Goal: Task Accomplishment & Management: Use online tool/utility

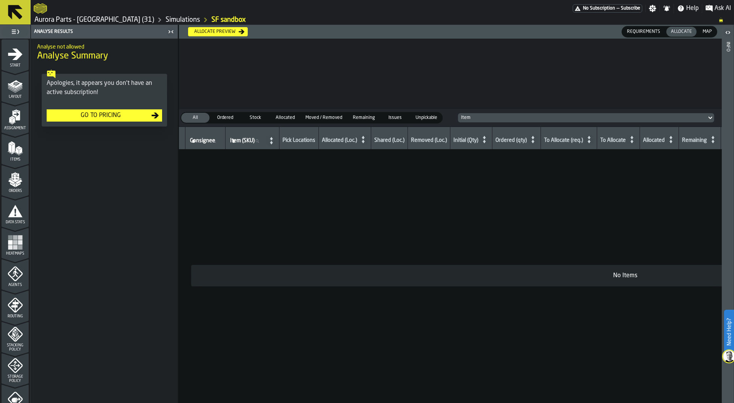
scroll to position [155, 0]
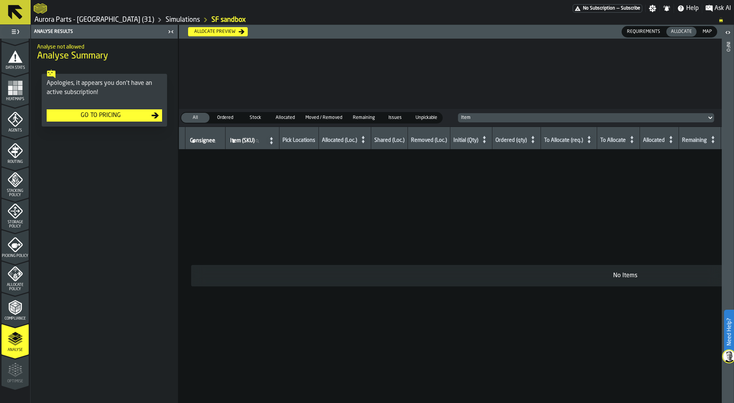
click at [652, 7] on icon "button-toggle-Settings" at bounding box center [652, 8] width 7 height 7
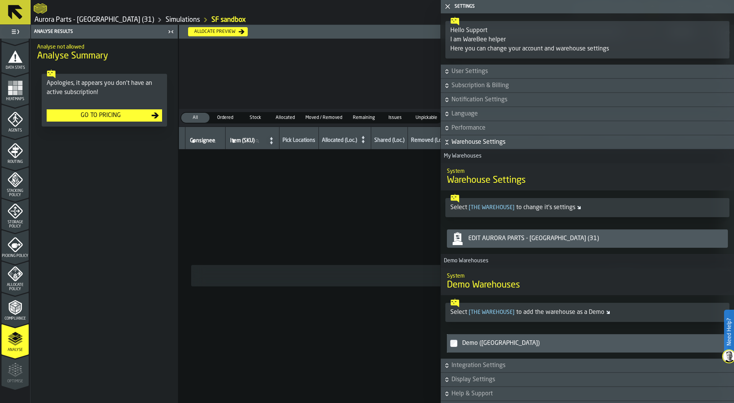
scroll to position [116, 0]
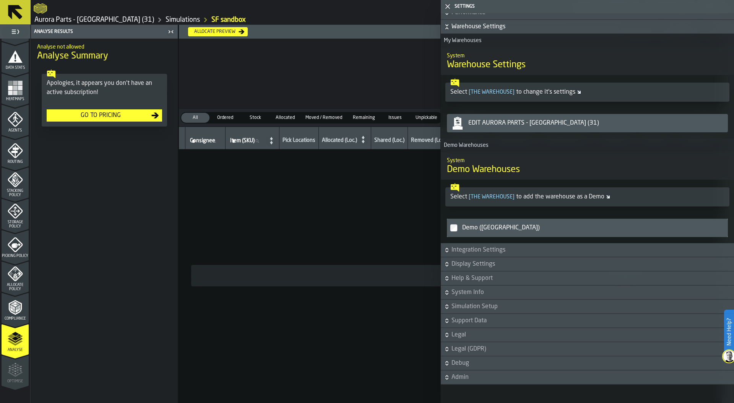
click at [463, 365] on span "Debug" at bounding box center [592, 363] width 281 height 9
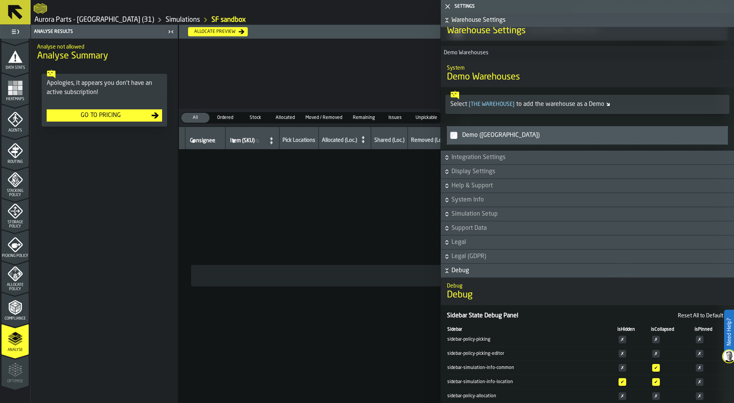
scroll to position [104, 0]
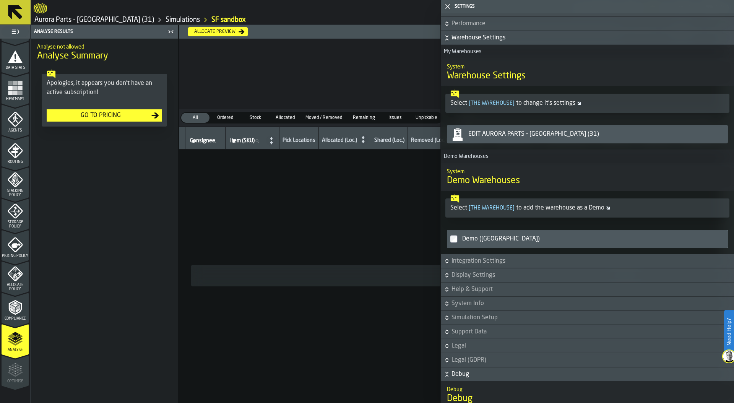
click at [457, 374] on span "Debug" at bounding box center [592, 374] width 281 height 9
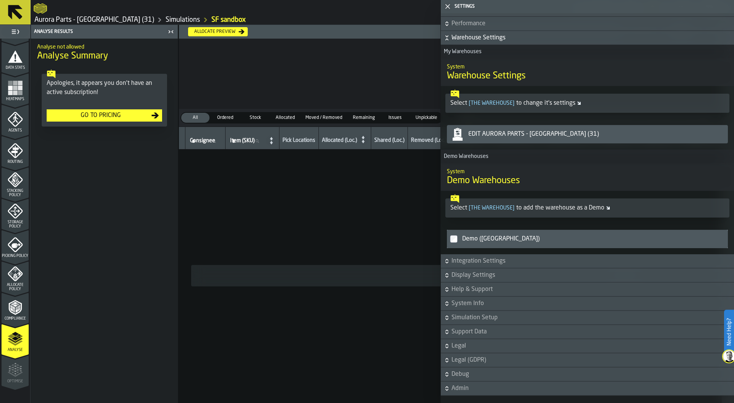
click at [471, 331] on span "Support Data" at bounding box center [592, 331] width 281 height 9
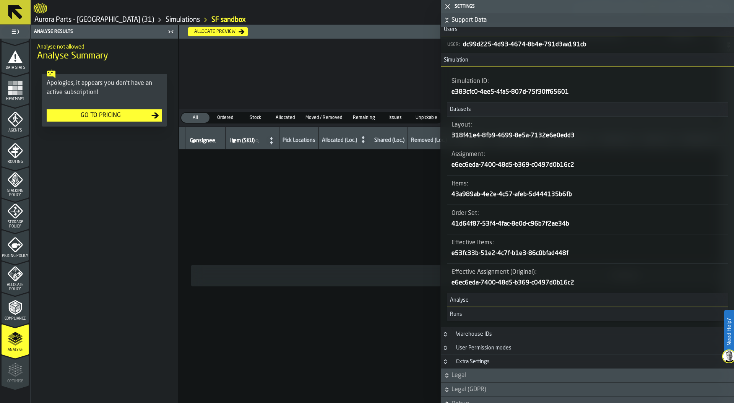
scroll to position [420, 0]
click at [508, 315] on h3 "Runs" at bounding box center [587, 315] width 281 height 14
click at [458, 317] on span "Runs" at bounding box center [454, 315] width 15 height 6
click at [457, 298] on span "Analyse" at bounding box center [458, 301] width 22 height 6
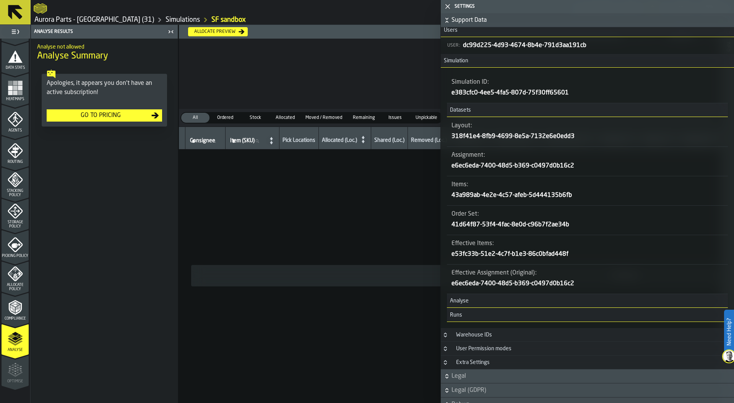
click at [457, 298] on span "Analyse" at bounding box center [458, 301] width 22 height 6
click at [444, 337] on icon "Button-Warehouse IDs-closed" at bounding box center [446, 335] width 6 height 6
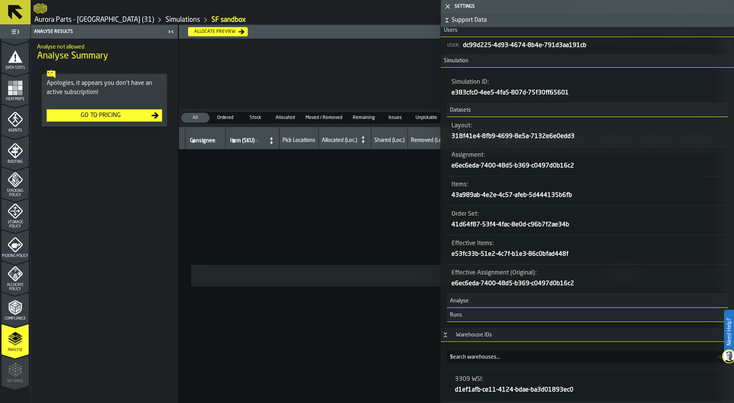
click at [477, 333] on div "Warehouse IDs" at bounding box center [474, 335] width 45 height 6
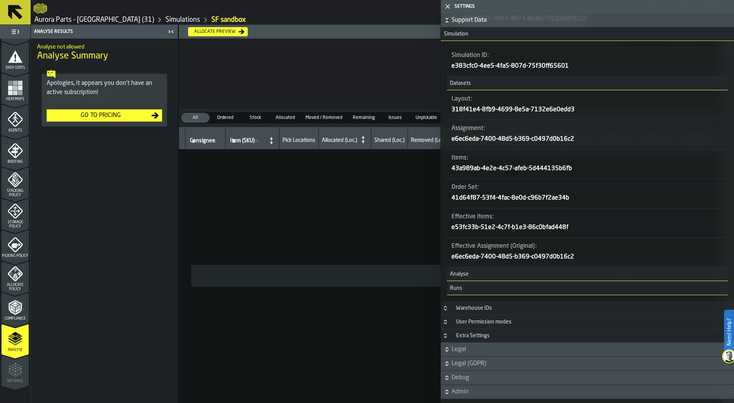
scroll to position [424, 0]
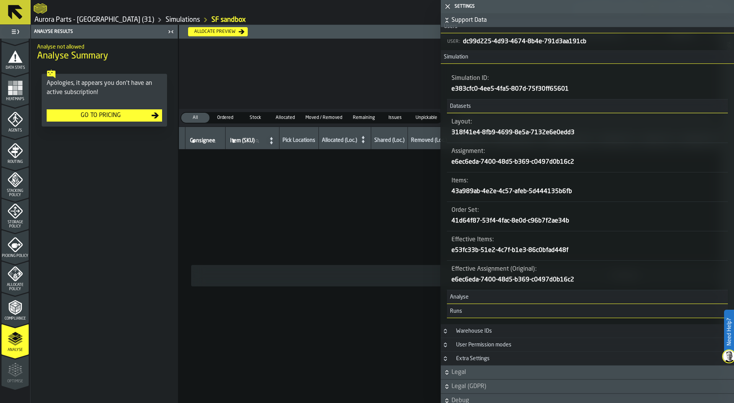
click at [475, 328] on div "Warehouse IDs" at bounding box center [474, 331] width 45 height 6
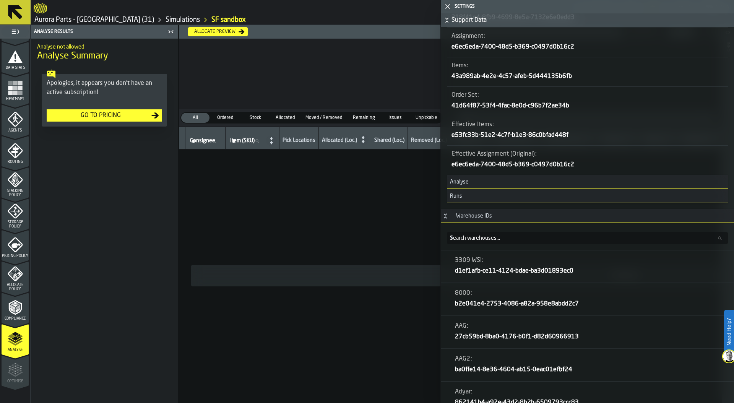
scroll to position [540, 0]
click at [476, 239] on label "Search warehouses... Search warehouses..." at bounding box center [587, 237] width 281 height 12
click at [476, 239] on input "Search warehouses... Search warehouses..." at bounding box center [587, 237] width 281 height 12
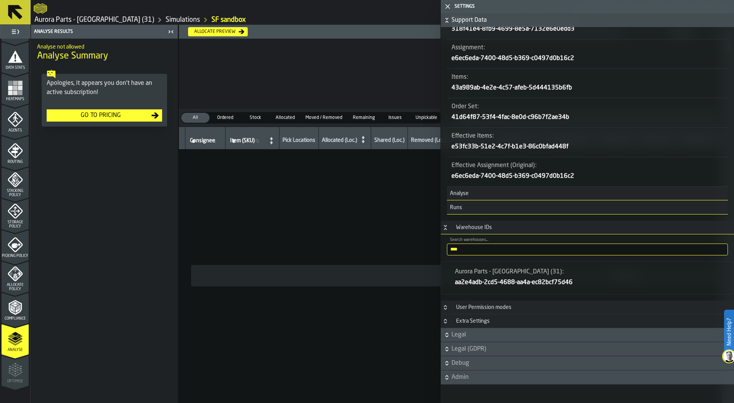
scroll to position [528, 0]
click at [0, 0] on icon "button-" at bounding box center [0, 0] width 0 height 0
drag, startPoint x: 464, startPoint y: 247, endPoint x: 425, endPoint y: 247, distance: 39.0
click at [424, 247] on main "No Subscription — Subscribe Settings Notifications Help Ask AI Aurora Parts - R…" at bounding box center [367, 201] width 734 height 403
click at [0, 0] on icon "button-" at bounding box center [0, 0] width 0 height 0
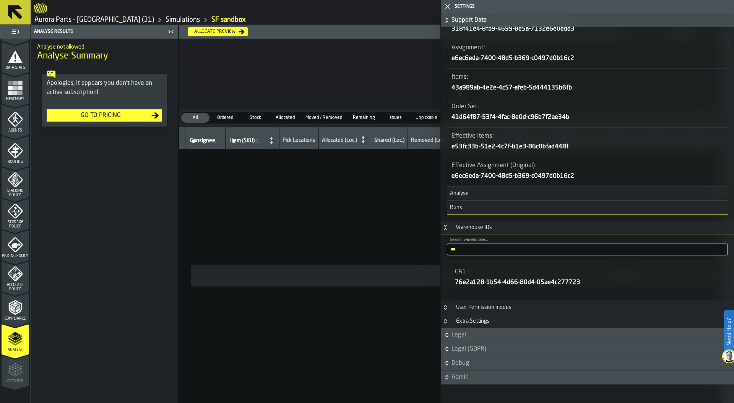
drag, startPoint x: 465, startPoint y: 251, endPoint x: 441, endPoint y: 251, distance: 23.7
click at [441, 251] on div "*** Search warehouses... CA1" at bounding box center [587, 250] width 293 height 18
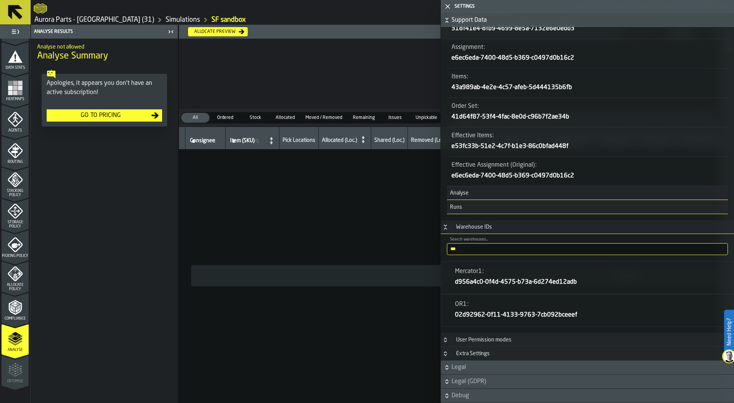
click at [454, 249] on input "***" at bounding box center [587, 249] width 281 height 12
type input "***"
click at [0, 0] on icon "button-" at bounding box center [0, 0] width 0 height 0
click at [449, 5] on polygon "button-toggle-Close me" at bounding box center [448, 6] width 5 height 5
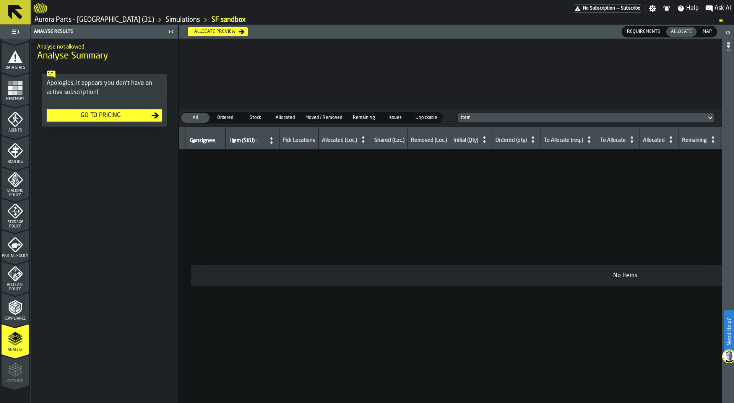
click at [331, 78] on header at bounding box center [450, 73] width 543 height 67
click at [99, 114] on div "Go to Pricing" at bounding box center [101, 115] width 102 height 9
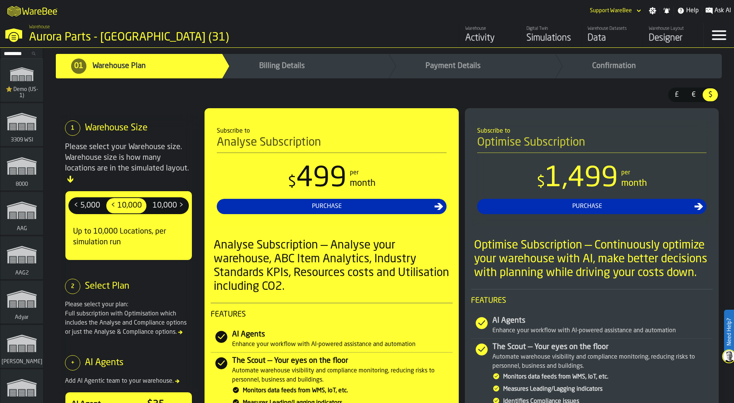
click at [601, 33] on div "Data" at bounding box center [612, 38] width 49 height 12
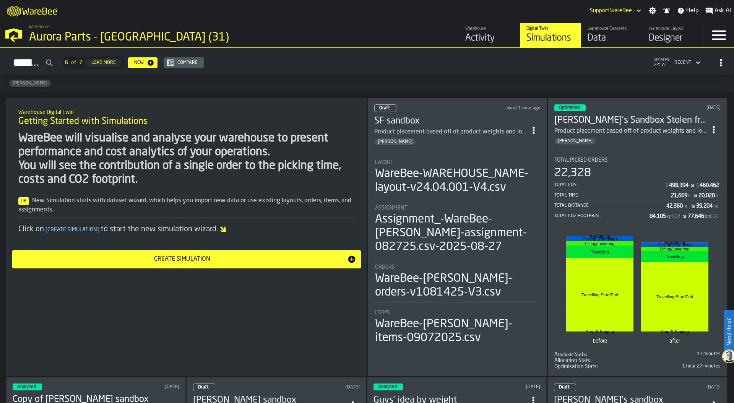
click at [456, 153] on li "Layout WareBee-WAREHOUSE_NAME-layout-v24.04.001-V4.csv Assignment Assignment_-W…" at bounding box center [457, 249] width 166 height 193
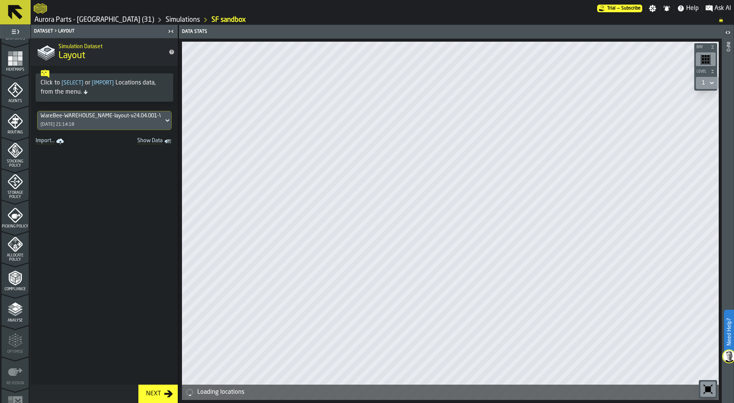
scroll to position [200, 0]
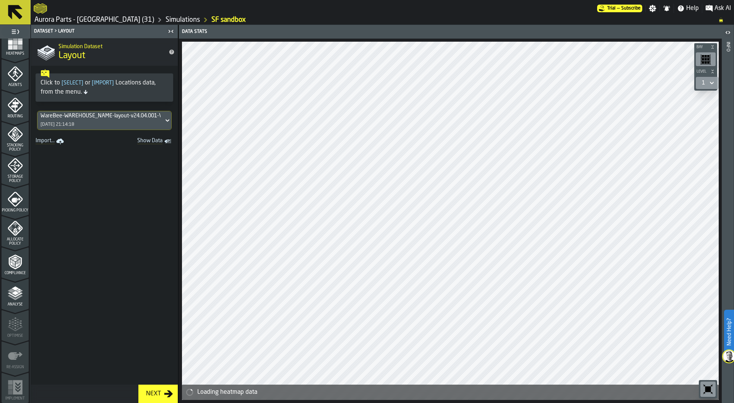
click at [15, 298] on polyline "menu Analyse" at bounding box center [15, 297] width 15 height 5
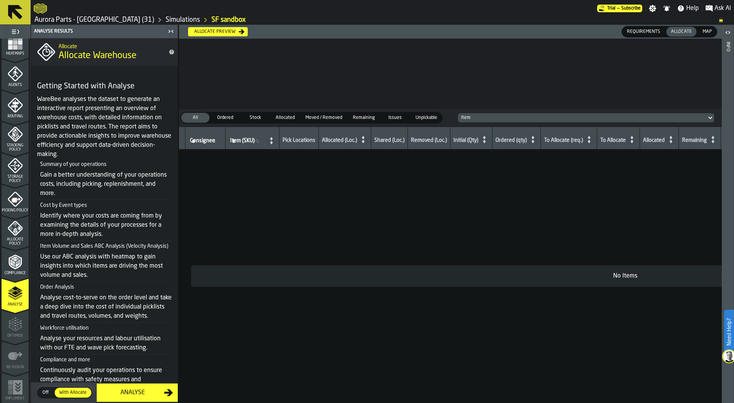
click at [13, 236] on div "Allocate Policy" at bounding box center [15, 233] width 27 height 25
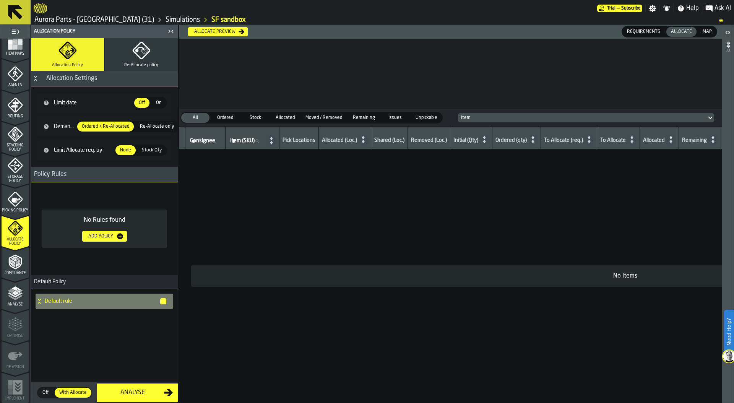
click at [11, 170] on icon "menu Storage Policy" at bounding box center [15, 165] width 15 height 15
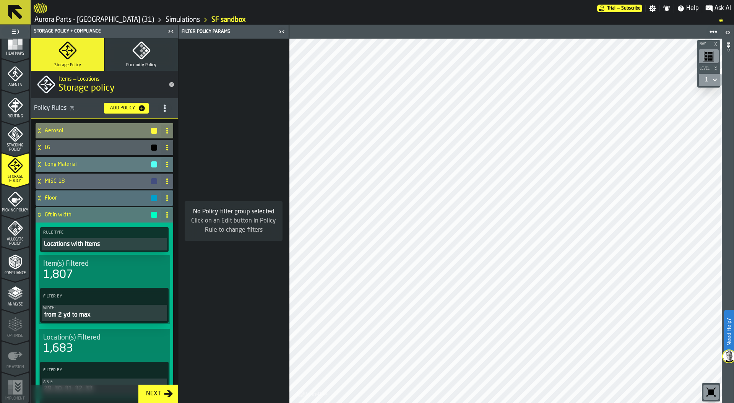
click at [87, 129] on h4 "Aerosol" at bounding box center [98, 131] width 106 height 6
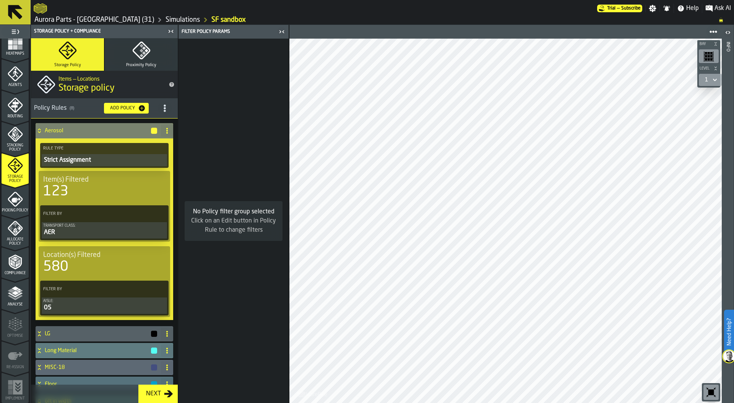
click at [87, 129] on h4 "Aerosol" at bounding box center [98, 131] width 106 height 6
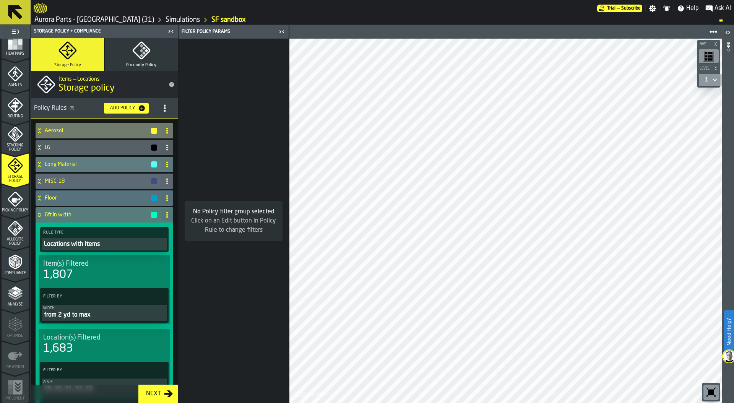
click at [313, 16] on ol "Aurora Parts - Reno (31) Simulations SF sandbox" at bounding box center [373, 19] width 678 height 9
click at [10, 208] on span "Picking Policy" at bounding box center [15, 210] width 27 height 4
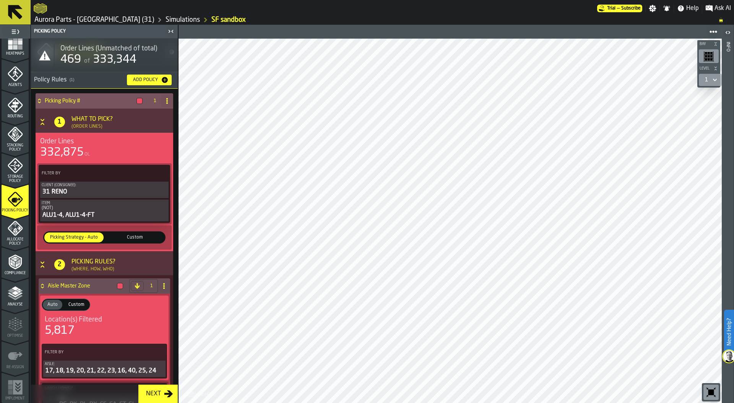
scroll to position [35, 0]
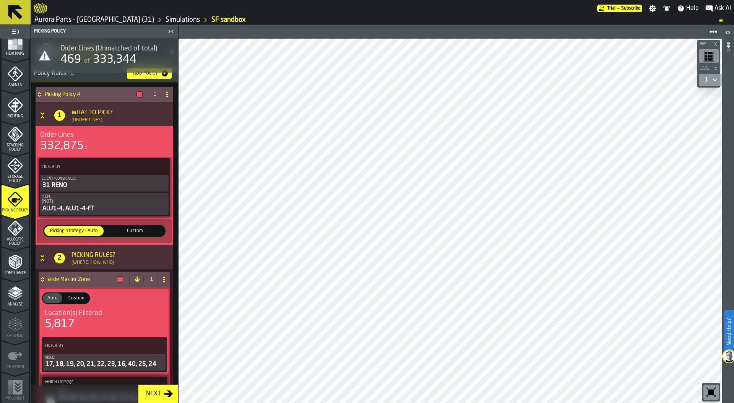
click at [11, 241] on span "Allocate Policy" at bounding box center [15, 242] width 27 height 8
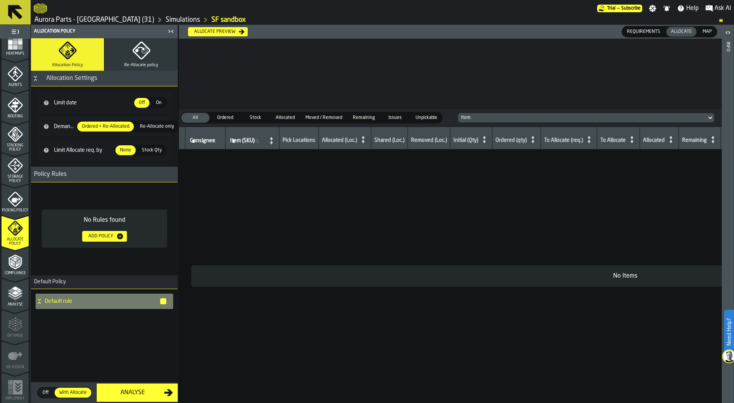
click at [11, 279] on icon "menu Compliance" at bounding box center [15, 278] width 27 height 7
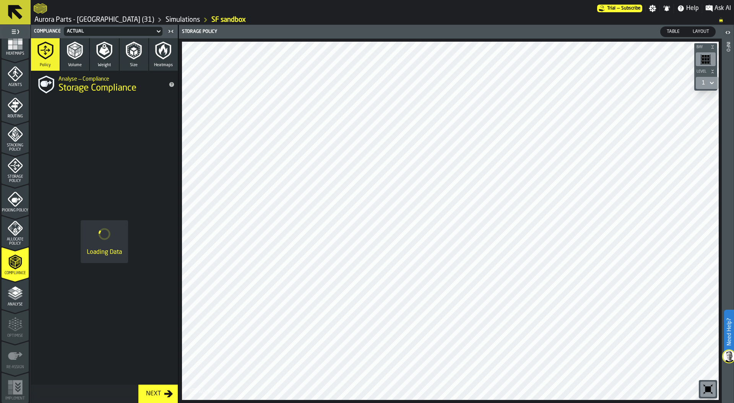
click at [11, 303] on span "Analyse" at bounding box center [15, 305] width 27 height 4
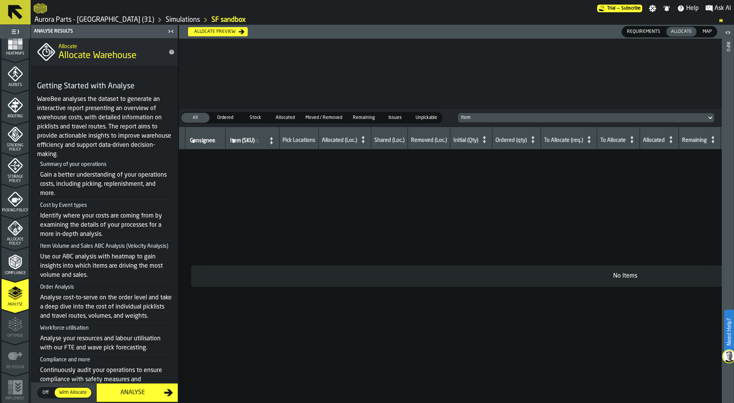
click at [44, 394] on span "Off" at bounding box center [45, 392] width 12 height 7
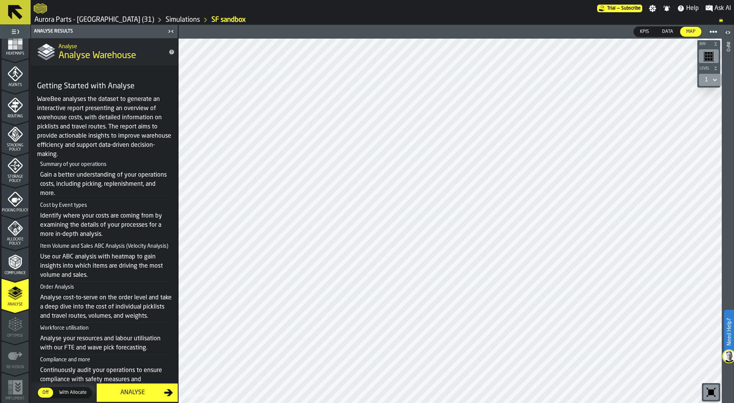
click at [138, 394] on div "Analyse" at bounding box center [132, 392] width 63 height 9
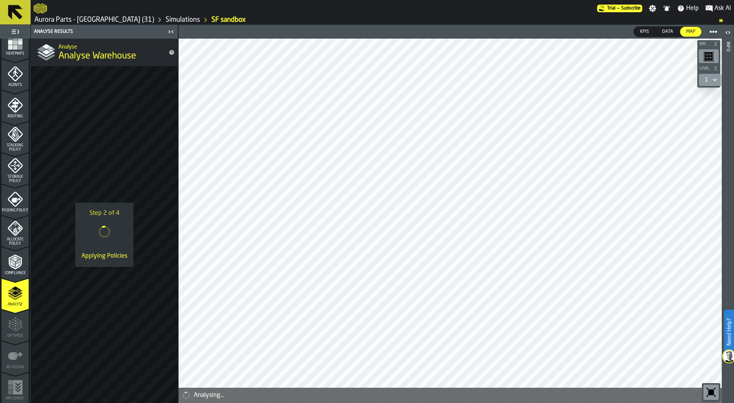
click at [81, 20] on link "Aurora Parts - Reno (31)" at bounding box center [94, 20] width 120 height 8
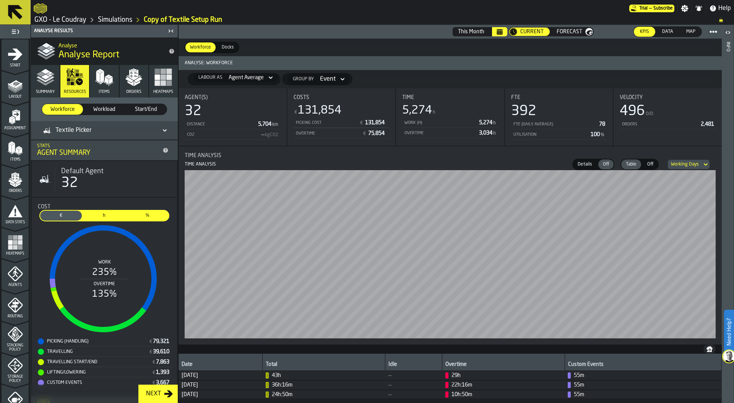
scroll to position [112, 0]
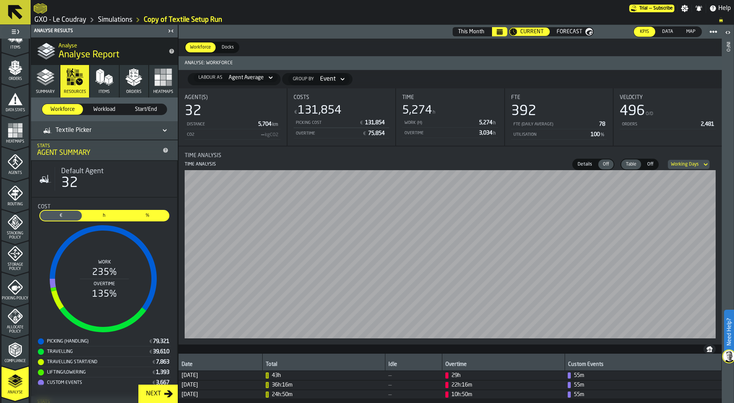
click at [114, 19] on link "Simulations" at bounding box center [115, 20] width 34 height 8
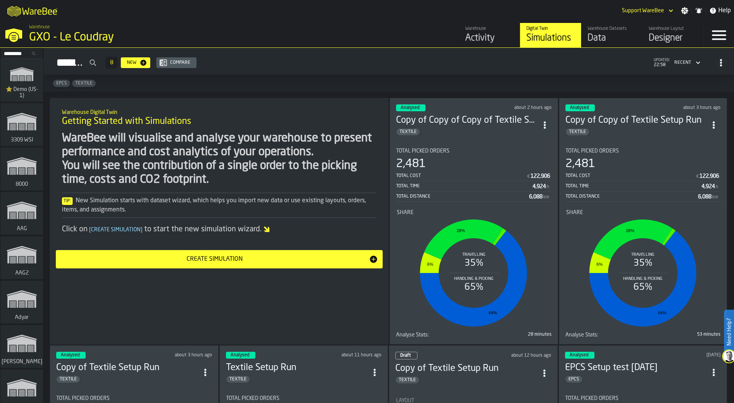
click at [551, 120] on span "ItemListCard-DashboardItemContainer" at bounding box center [545, 125] width 14 height 14
click at [530, 173] on div "Duplicate" at bounding box center [528, 175] width 40 height 9
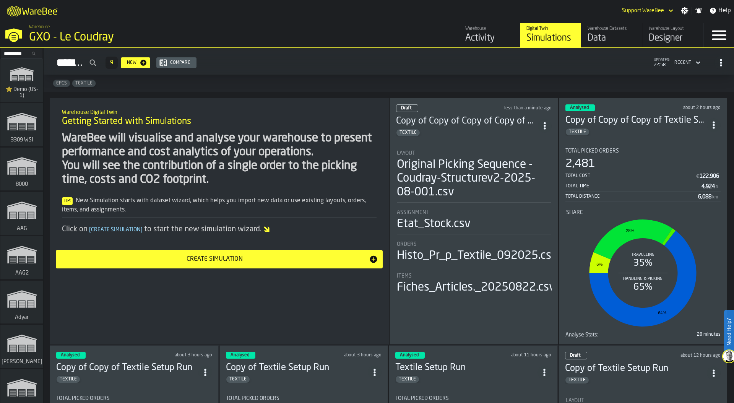
click at [462, 168] on div "Original Picking Sequence - Coudray-Structurev2-2025-08-001.csv" at bounding box center [474, 178] width 154 height 41
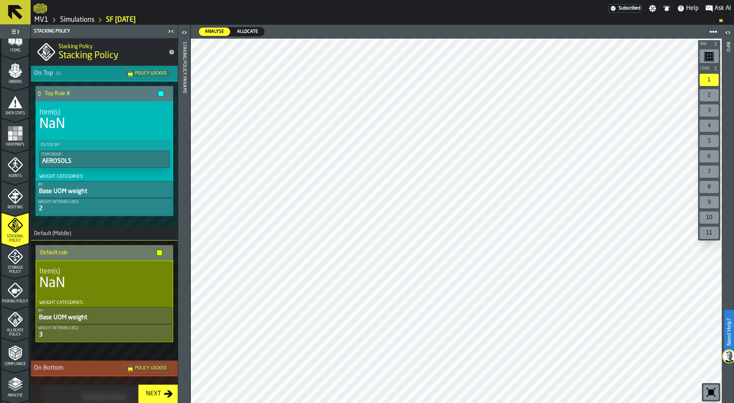
scroll to position [75, 0]
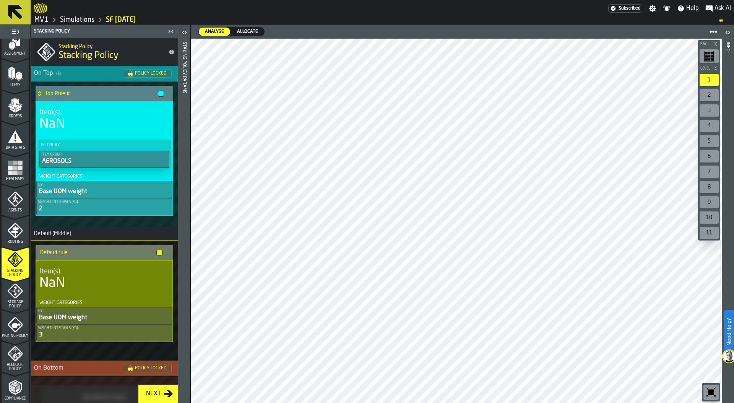
click at [95, 120] on div "NaN" at bounding box center [104, 124] width 130 height 15
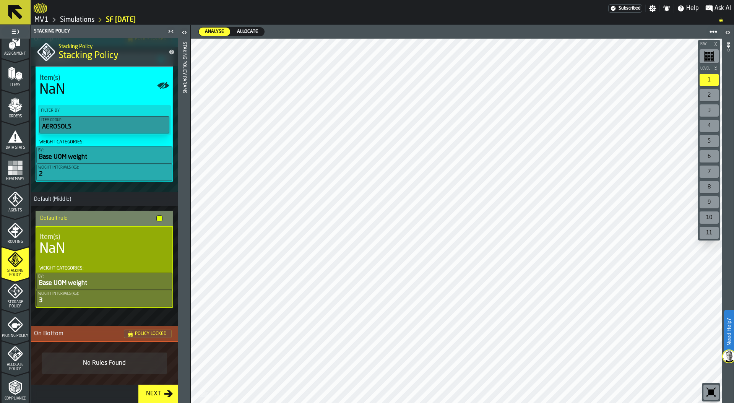
scroll to position [0, 0]
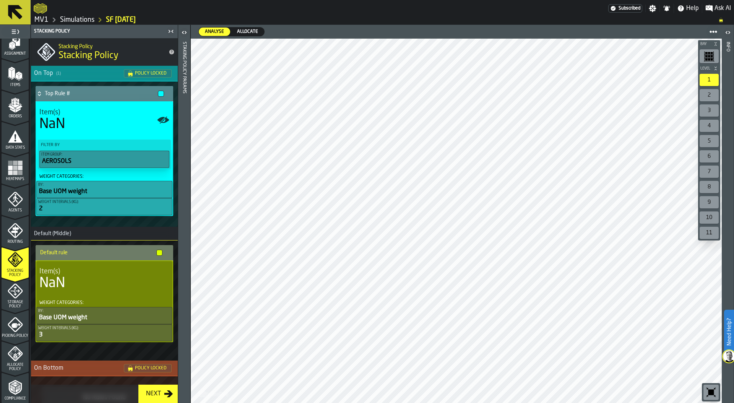
click at [75, 14] on div at bounding box center [321, 9] width 575 height 14
click at [75, 19] on link "Simulations" at bounding box center [77, 20] width 34 height 8
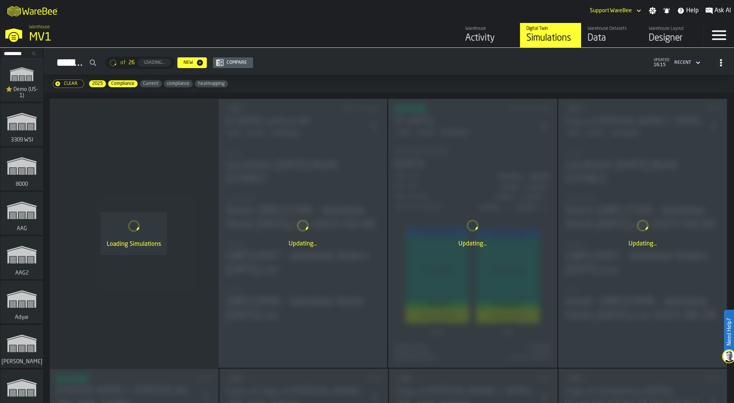
click at [304, 226] on icon "ItemListCard-DashboardItemContainer" at bounding box center [302, 225] width 15 height 15
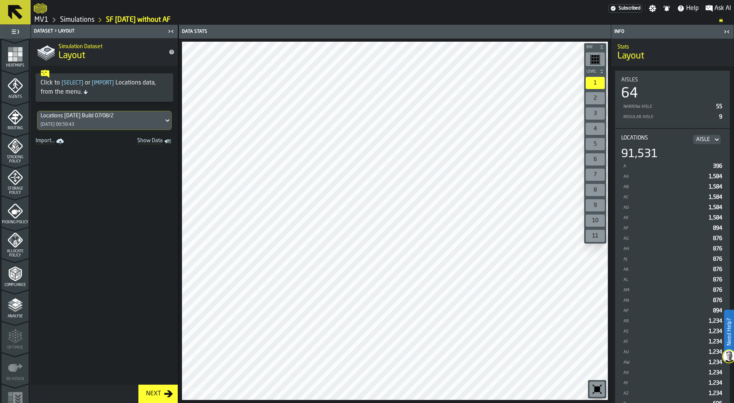
scroll to position [200, 0]
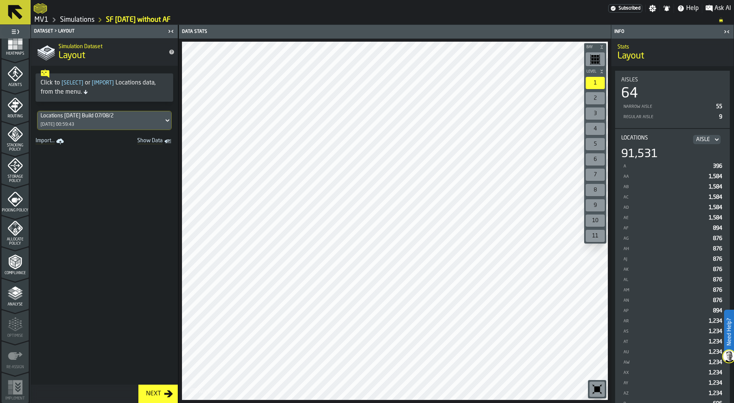
click at [9, 236] on div "Allocate Policy" at bounding box center [15, 233] width 27 height 25
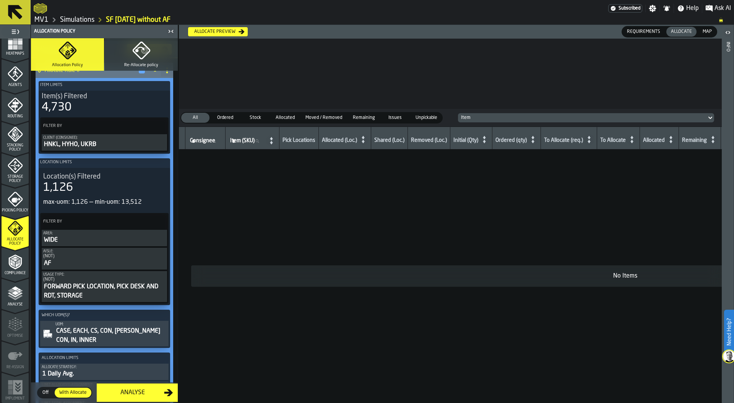
scroll to position [126, 0]
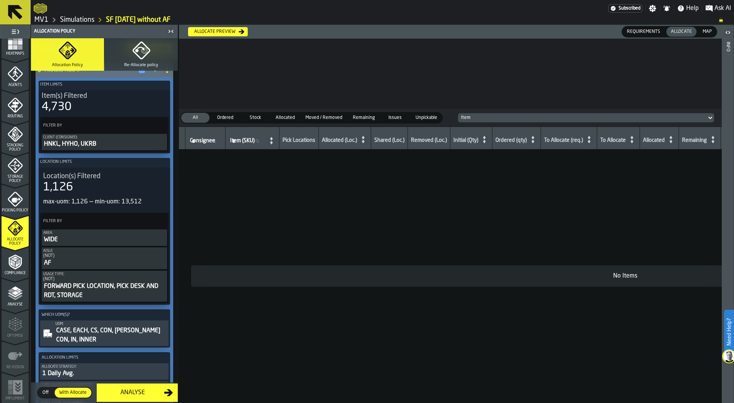
click at [11, 201] on icon "menu Picking Policy" at bounding box center [15, 199] width 15 height 15
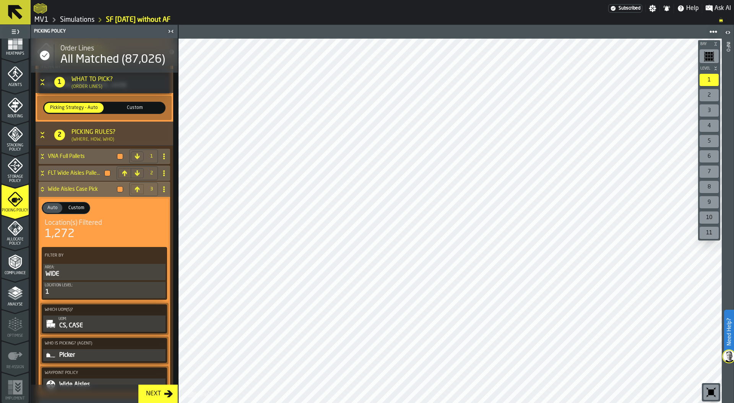
scroll to position [176, 0]
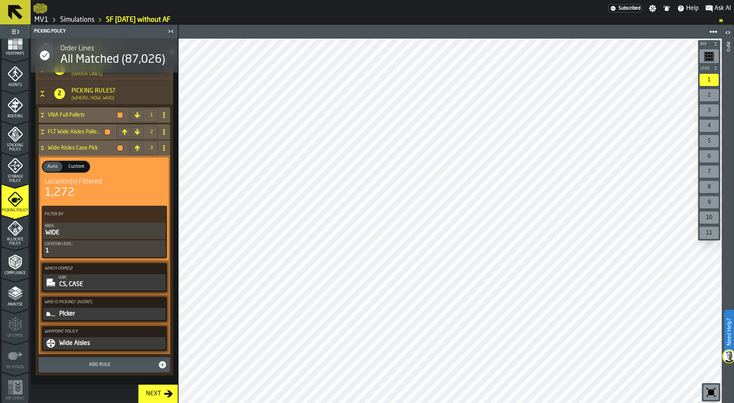
click at [15, 176] on span "Storage Policy" at bounding box center [15, 179] width 27 height 8
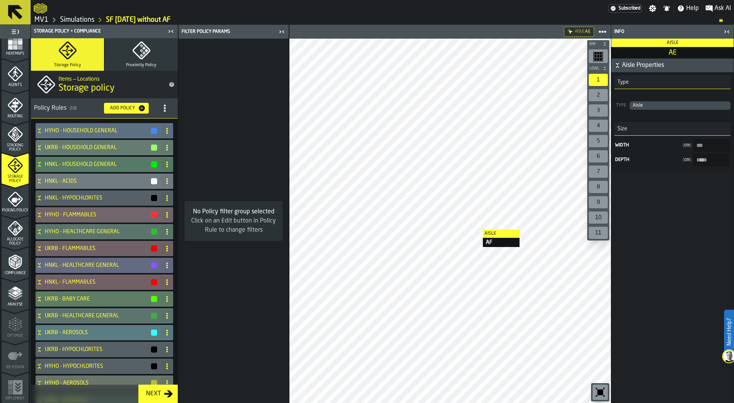
type input "***"
type input "****"
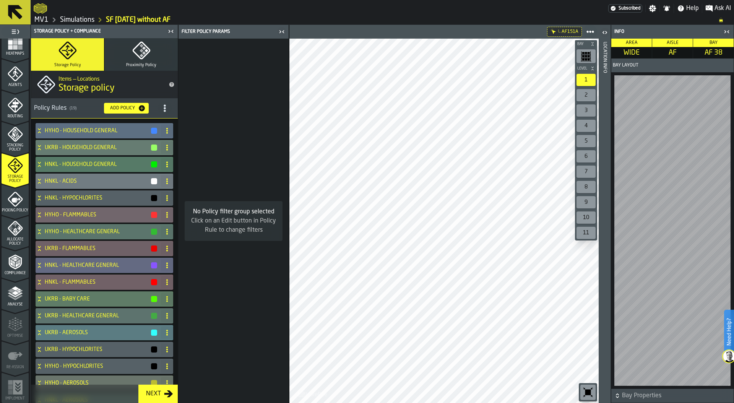
click at [605, 284] on div "Location Info" at bounding box center [604, 220] width 5 height 361
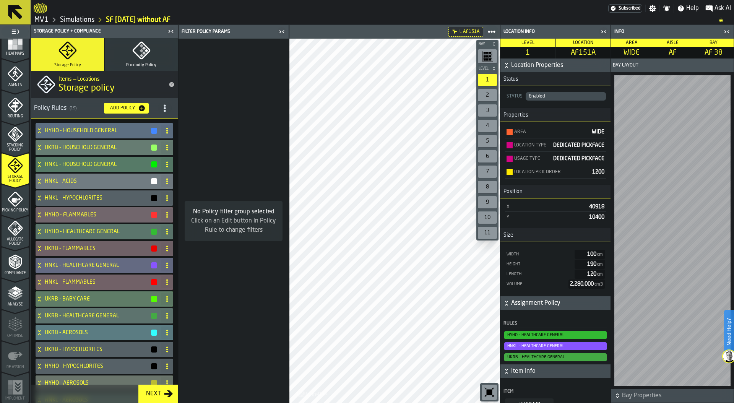
click at [535, 335] on span "HYHO - HEALTHCARE GENERAL" at bounding box center [556, 335] width 103 height 8
click at [36, 232] on icon at bounding box center [40, 232] width 8 height 6
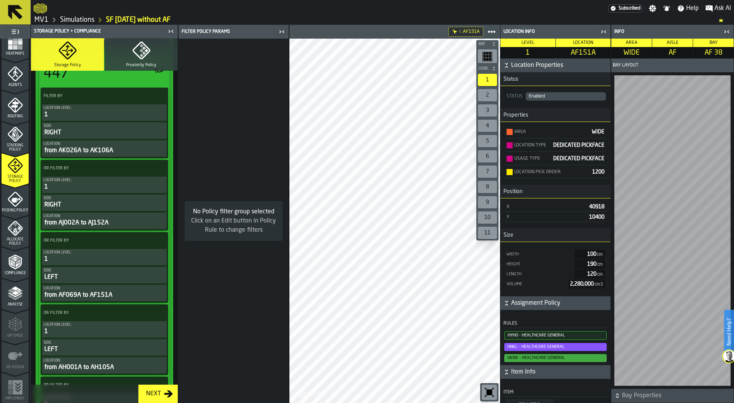
scroll to position [313, 0]
click at [129, 272] on div "LEFT" at bounding box center [105, 276] width 122 height 9
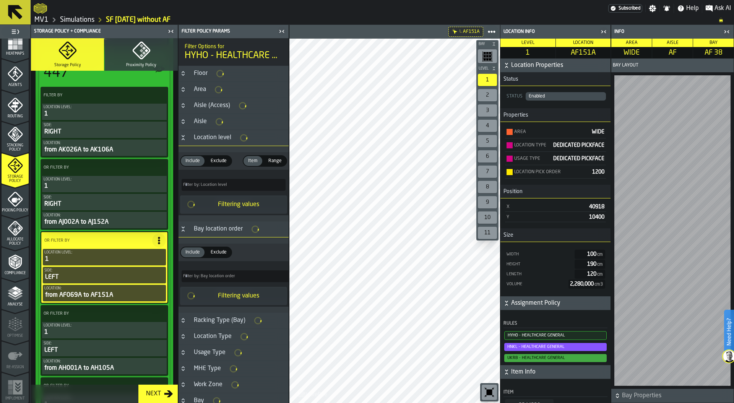
click at [155, 242] on icon at bounding box center [159, 241] width 8 height 8
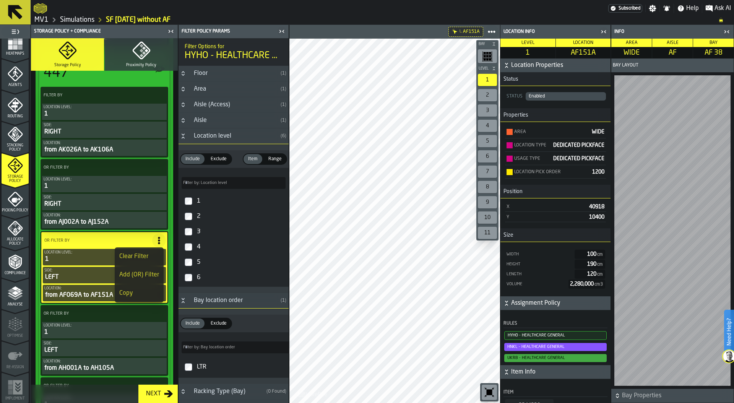
click at [131, 256] on div "Clear Filter" at bounding box center [139, 256] width 40 height 9
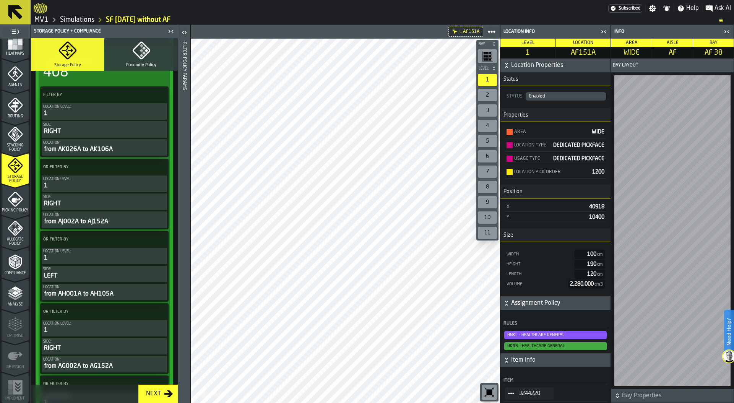
scroll to position [531, 0]
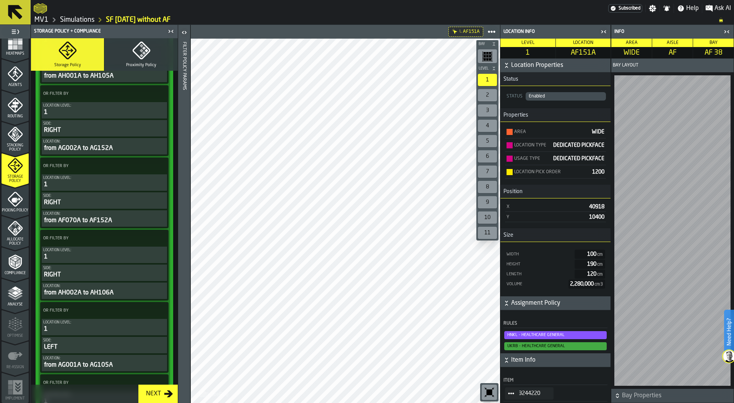
click at [159, 163] on circle at bounding box center [160, 163] width 2 height 2
click at [141, 183] on div "Clear Filter" at bounding box center [140, 181] width 40 height 9
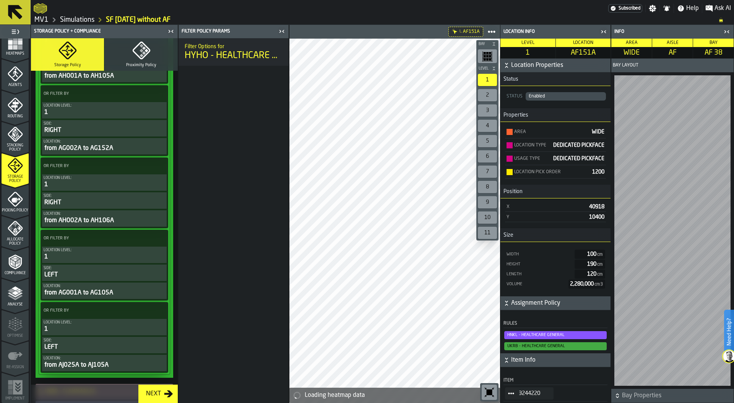
scroll to position [532, 0]
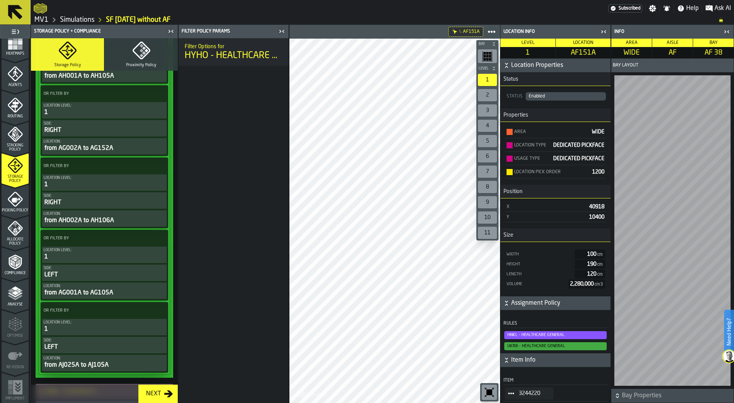
click at [549, 335] on span "HNKL - HEALTHCARE GENERAL" at bounding box center [556, 335] width 103 height 8
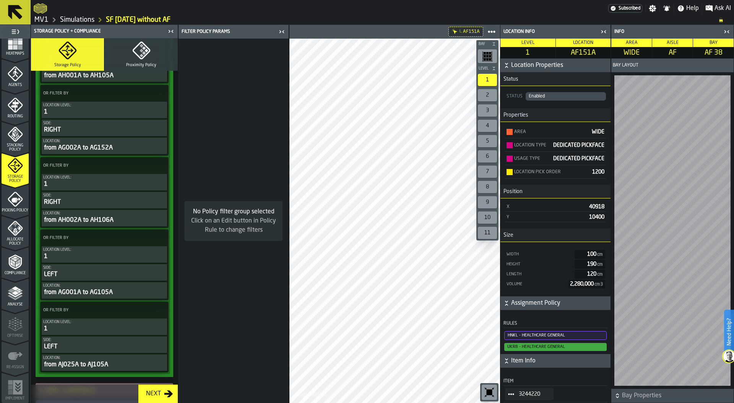
scroll to position [531, 0]
click at [551, 335] on span "HNKL - HEALTHCARE GENERAL" at bounding box center [556, 335] width 103 height 9
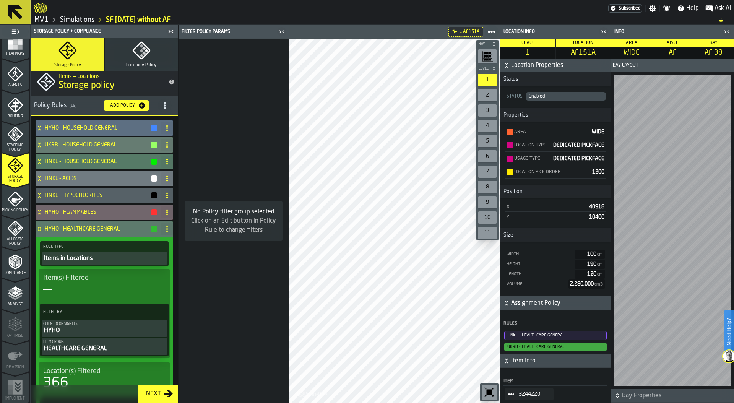
scroll to position [0, 0]
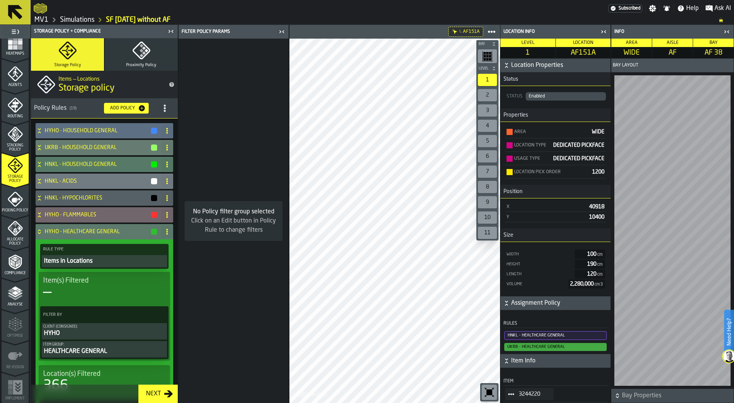
click at [40, 231] on icon at bounding box center [40, 232] width 8 height 6
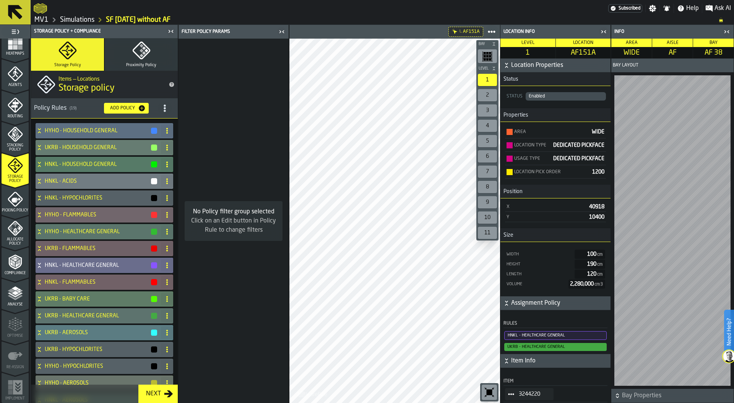
click at [69, 264] on h4 "HNKL - HEALTHCARE GENERAL" at bounding box center [98, 265] width 106 height 6
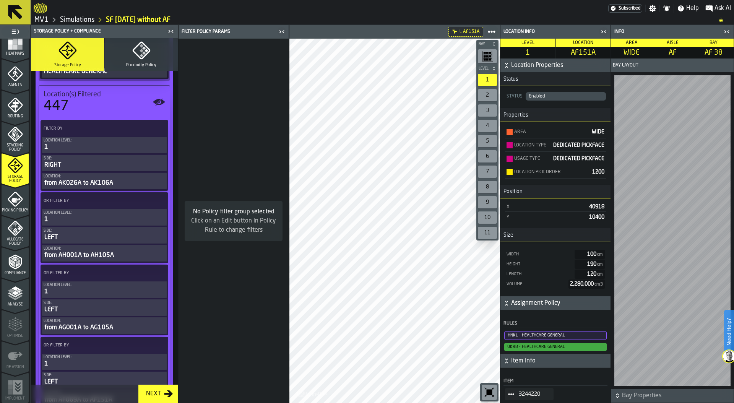
scroll to position [710, 0]
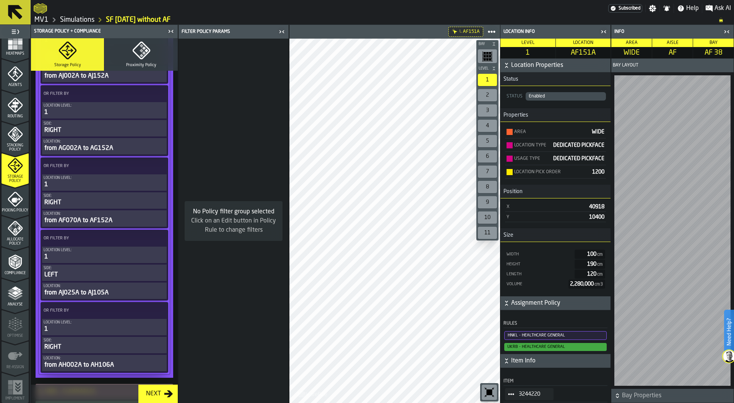
click at [158, 162] on icon at bounding box center [160, 166] width 8 height 8
click at [142, 178] on div "Clear Filter" at bounding box center [140, 181] width 40 height 9
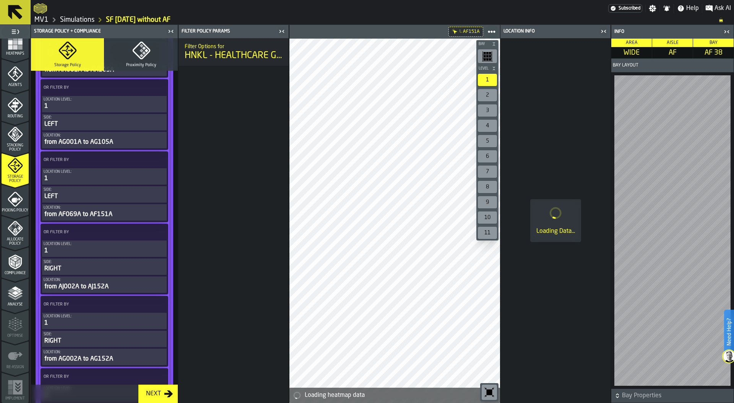
scroll to position [493, 0]
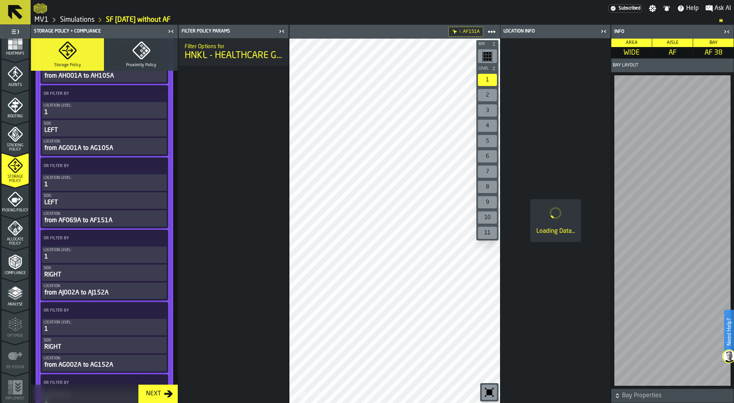
click at [156, 167] on icon at bounding box center [160, 166] width 8 height 8
click at [143, 184] on div "Clear Filter" at bounding box center [140, 181] width 40 height 9
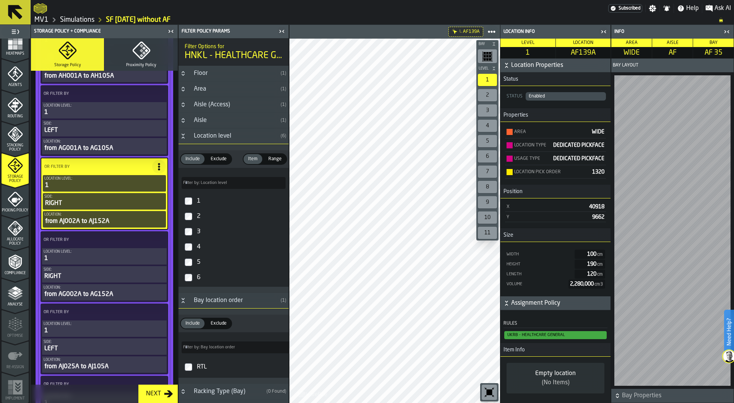
click at [535, 335] on span "UKRB - HEALTHCARE GENERAL" at bounding box center [556, 335] width 103 height 8
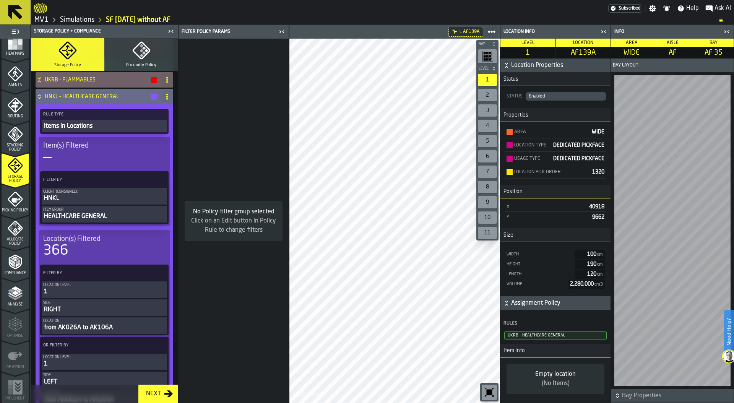
scroll to position [0, 0]
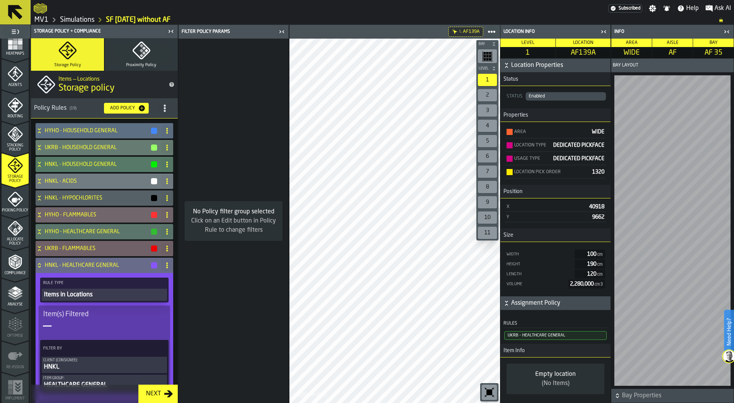
click at [36, 265] on icon at bounding box center [40, 265] width 8 height 6
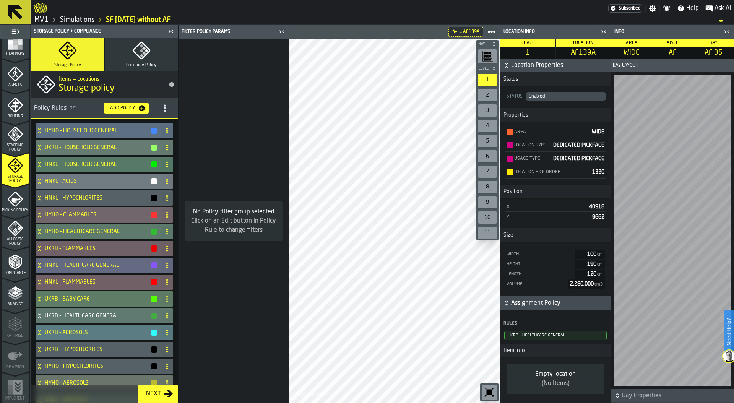
click at [47, 228] on div "HYHO - HEALTHCARE GENERAL" at bounding box center [97, 231] width 122 height 15
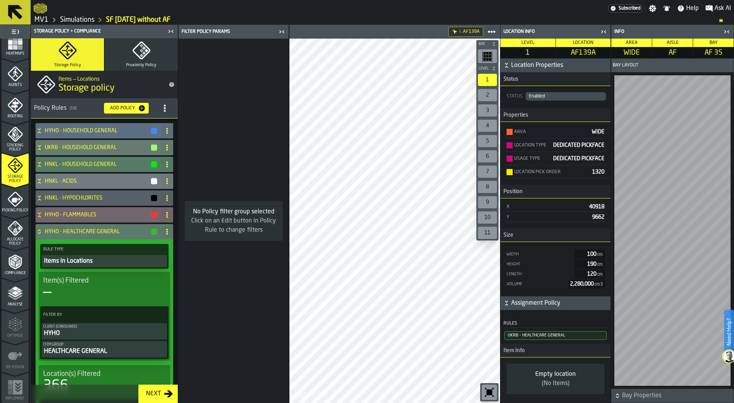
click at [42, 233] on icon at bounding box center [40, 232] width 8 height 6
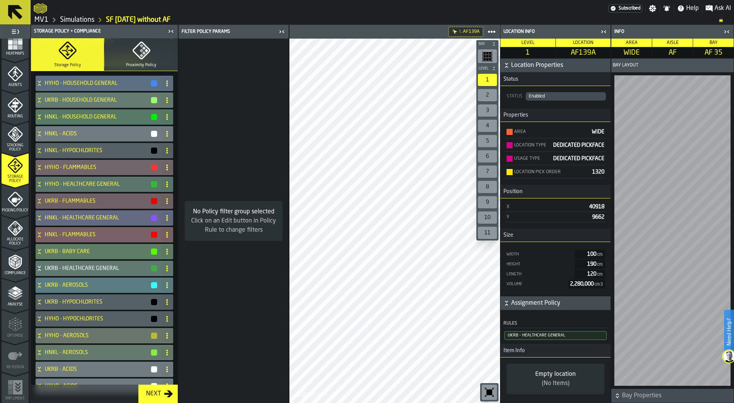
scroll to position [45, 0]
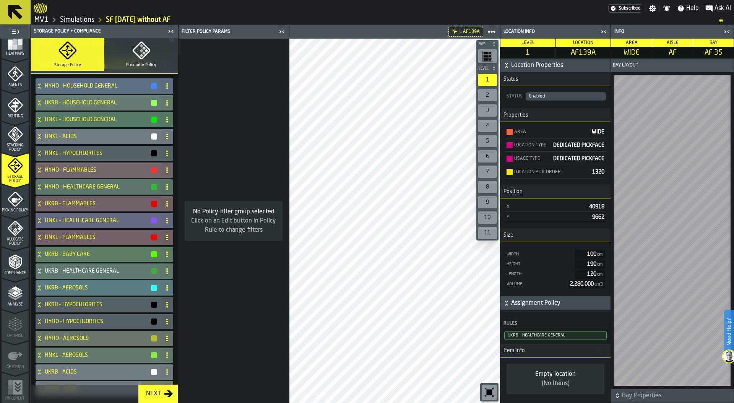
click at [49, 269] on h4 "UKRB - HEALTHCARE GENERAL" at bounding box center [98, 271] width 106 height 6
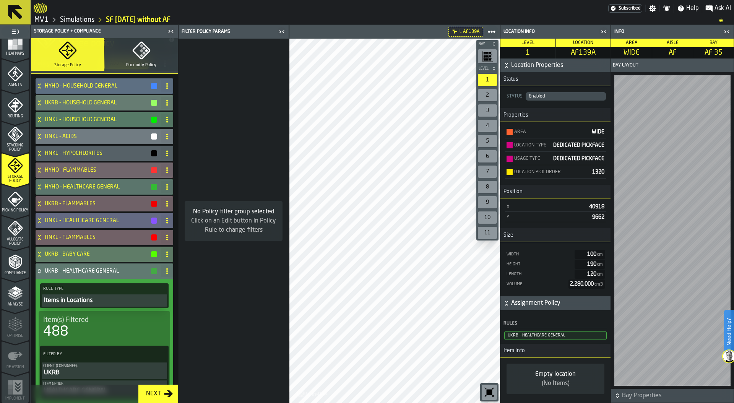
scroll to position [307, 0]
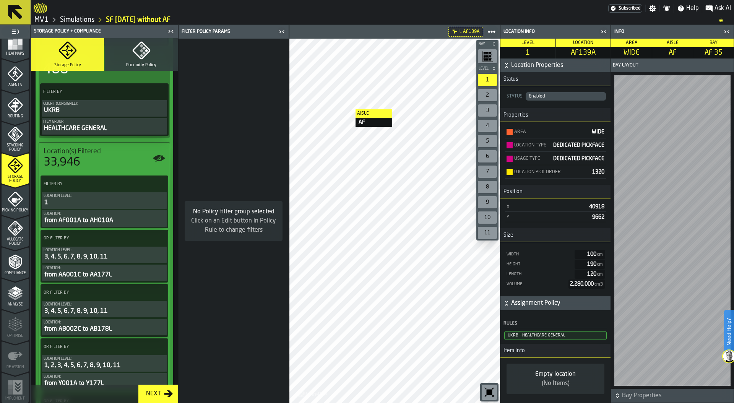
click at [159, 182] on icon at bounding box center [160, 184] width 8 height 8
click at [150, 198] on div "Clear Filter" at bounding box center [140, 199] width 40 height 9
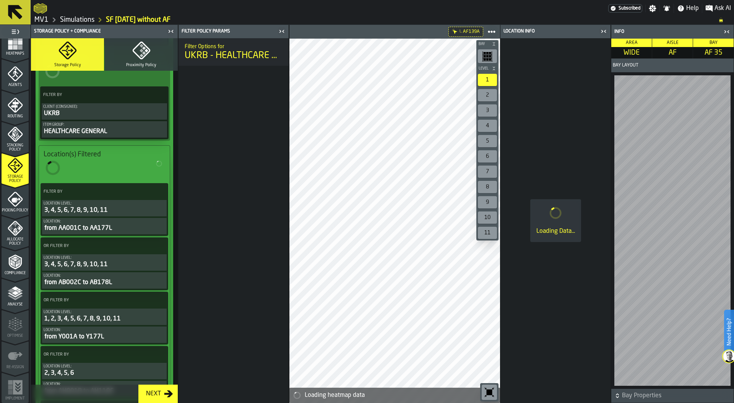
scroll to position [995, 0]
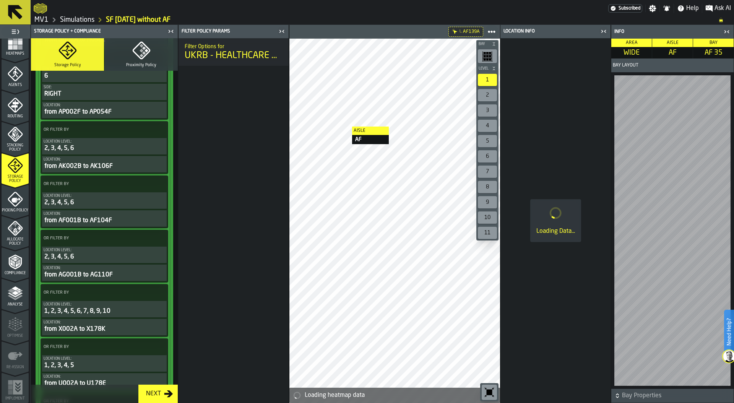
click at [156, 183] on icon at bounding box center [160, 184] width 8 height 8
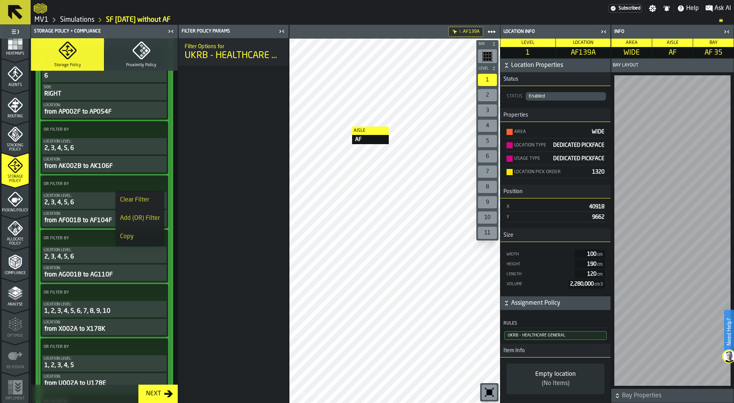
click at [146, 200] on div "Clear Filter" at bounding box center [140, 199] width 40 height 9
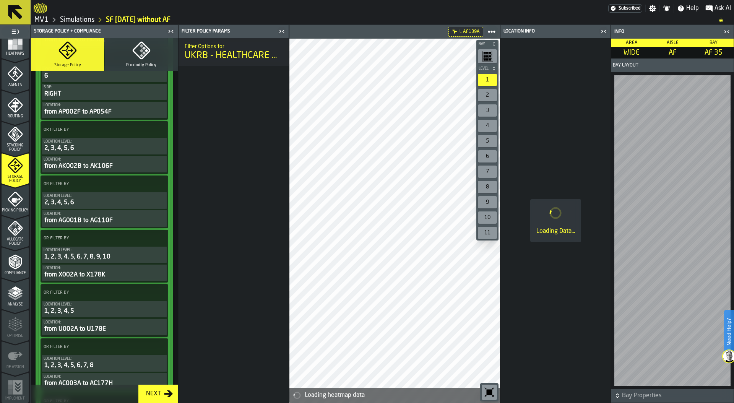
scroll to position [3619, 0]
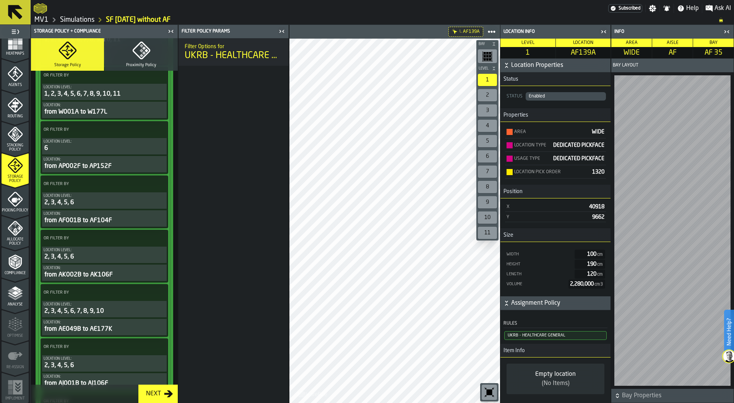
click at [156, 184] on icon at bounding box center [160, 184] width 8 height 8
click at [146, 200] on div "Clear Filter" at bounding box center [140, 199] width 40 height 9
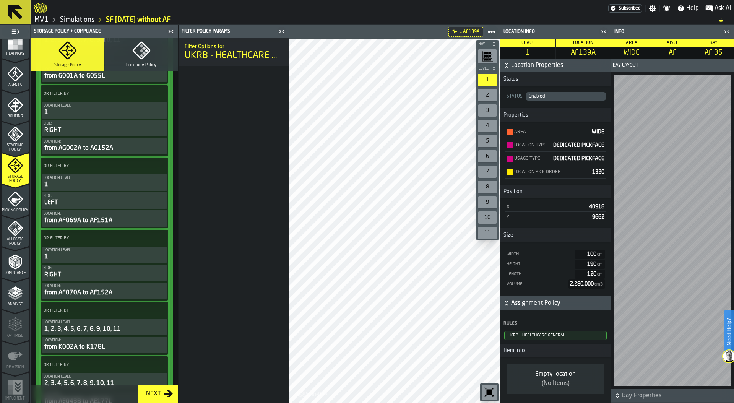
click at [156, 167] on icon at bounding box center [160, 166] width 8 height 8
click at [141, 184] on div "Clear Filter" at bounding box center [140, 181] width 40 height 9
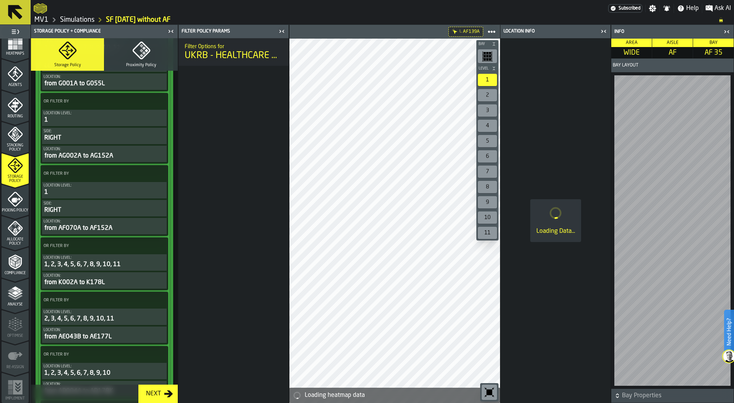
scroll to position [4549, 0]
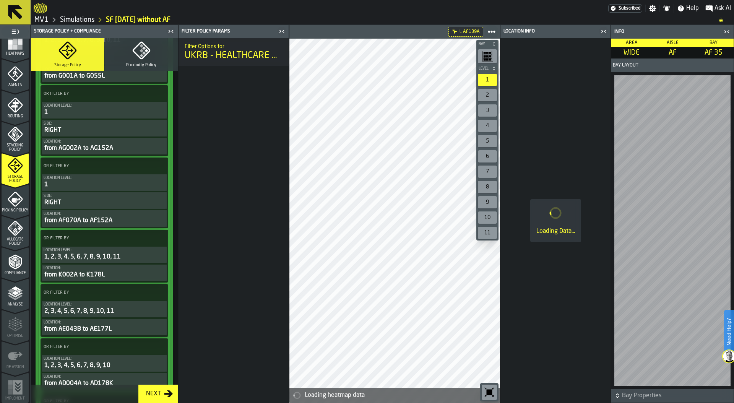
click at [159, 164] on icon at bounding box center [160, 166] width 8 height 8
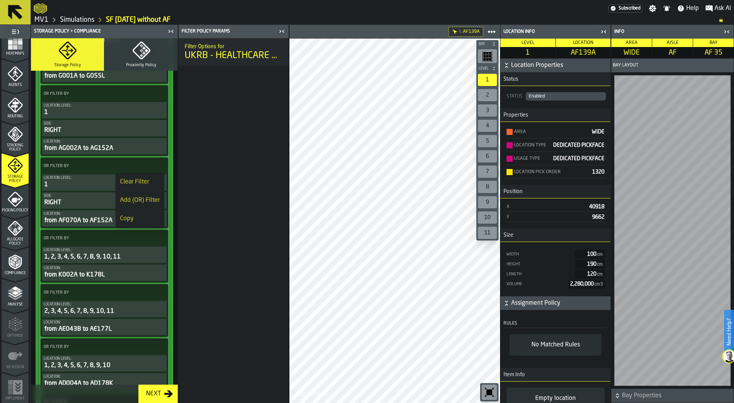
click at [142, 179] on div "Clear Filter" at bounding box center [140, 181] width 40 height 9
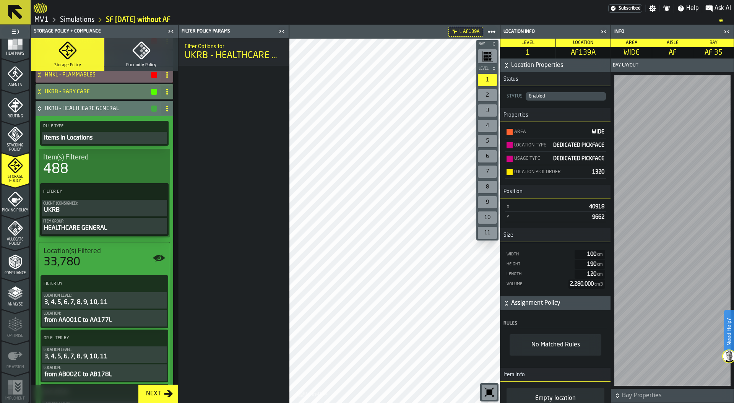
scroll to position [0, 0]
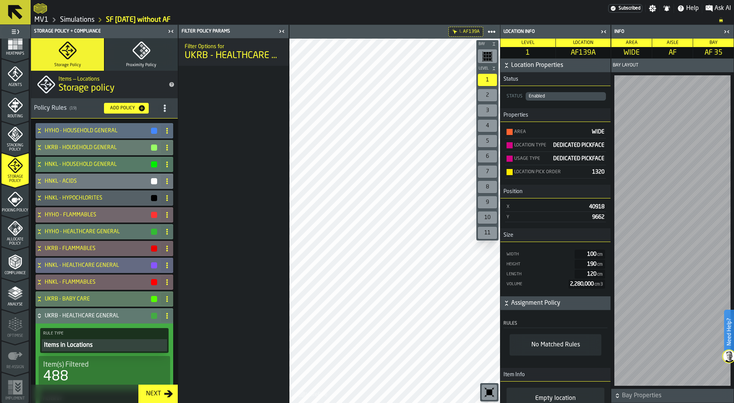
click at [118, 315] on h4 "UKRB - HEALTHCARE GENERAL" at bounding box center [98, 316] width 106 height 6
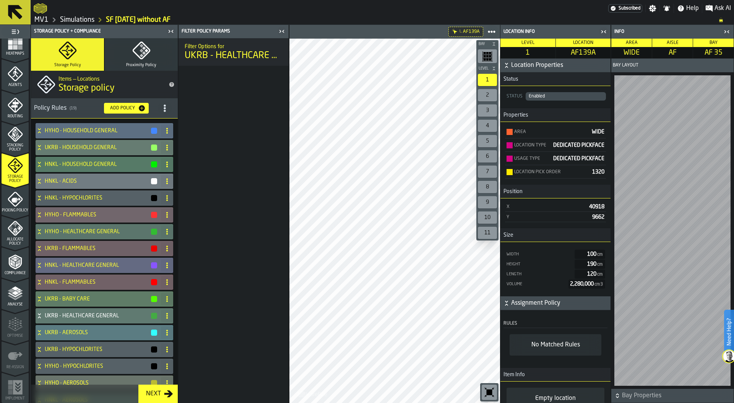
click at [38, 314] on icon at bounding box center [39, 314] width 3 height 2
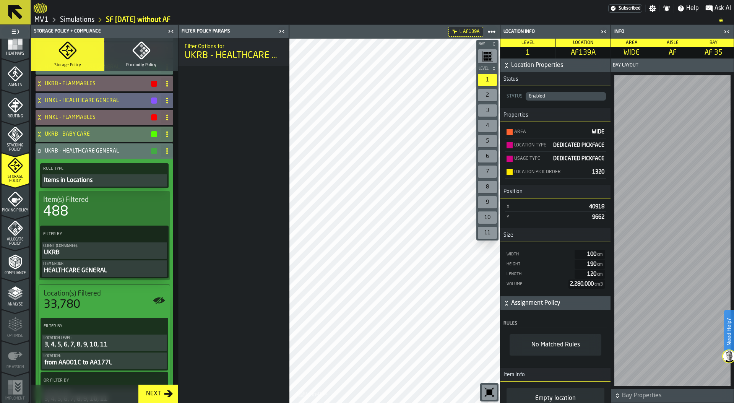
scroll to position [180, 0]
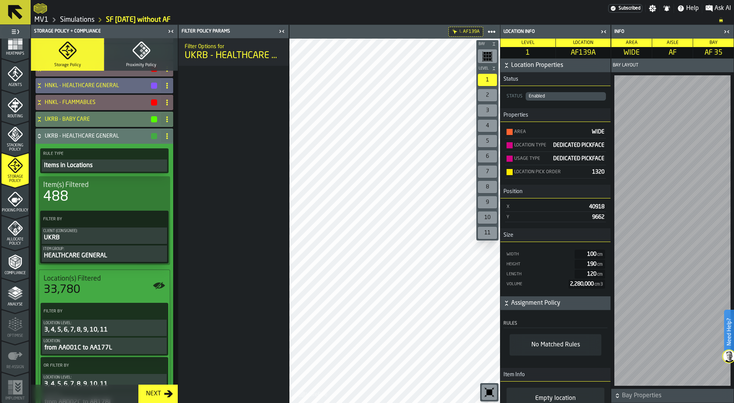
click at [75, 283] on span "Location(s) Filtered" at bounding box center [72, 279] width 57 height 8
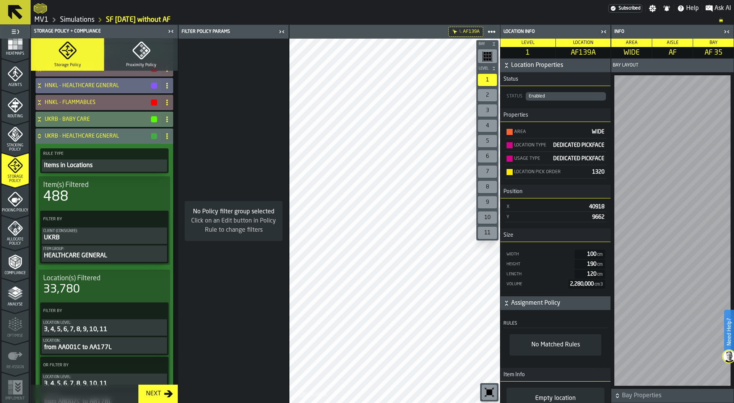
click at [13, 238] on span "Allocate Policy" at bounding box center [15, 242] width 27 height 8
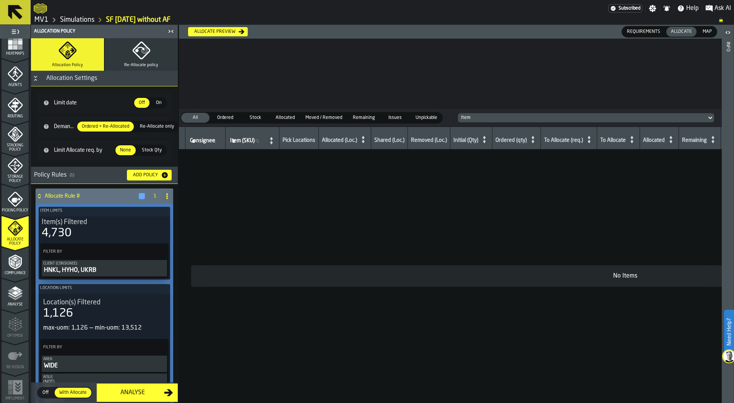
click at [216, 34] on div "Allocate preview" at bounding box center [218, 32] width 54 height 6
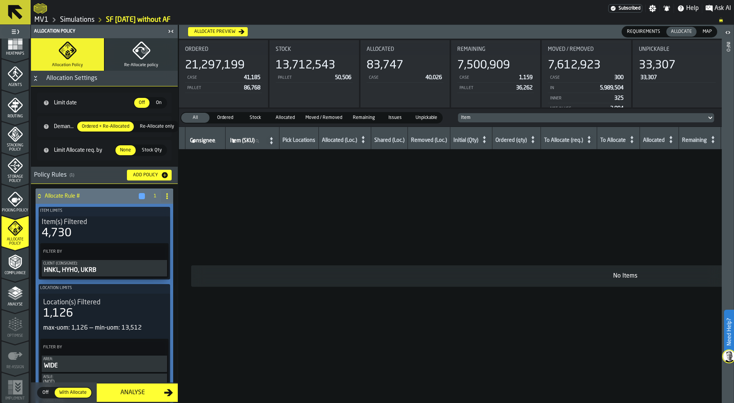
click at [643, 32] on span "Requirements" at bounding box center [643, 31] width 39 height 7
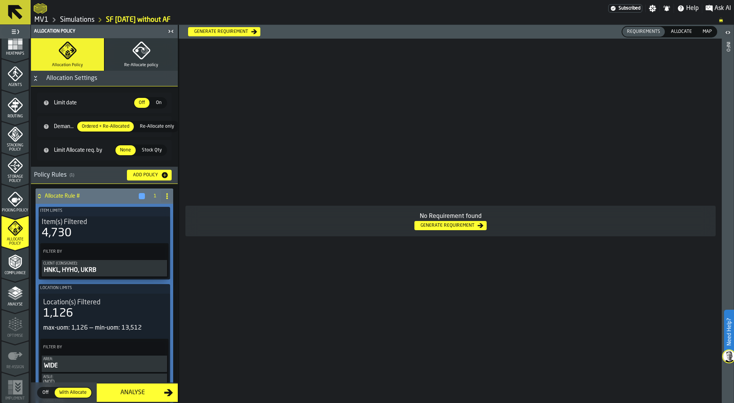
click at [671, 30] on span "Allocate" at bounding box center [681, 31] width 27 height 7
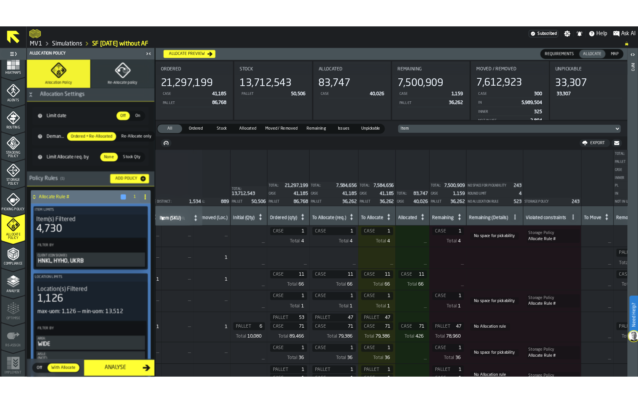
scroll to position [0, 189]
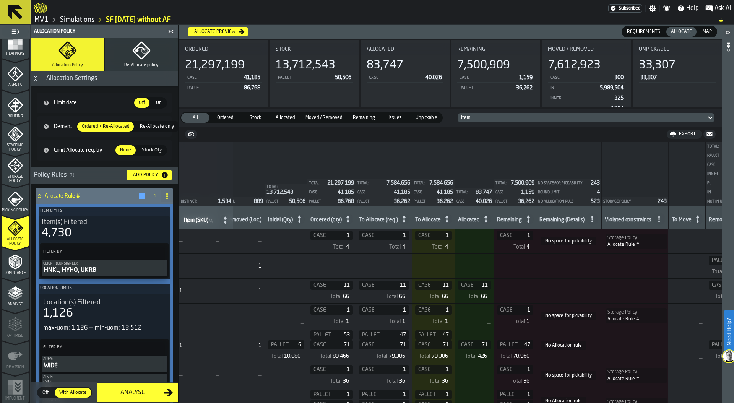
click at [572, 120] on div "Item" at bounding box center [582, 117] width 243 height 5
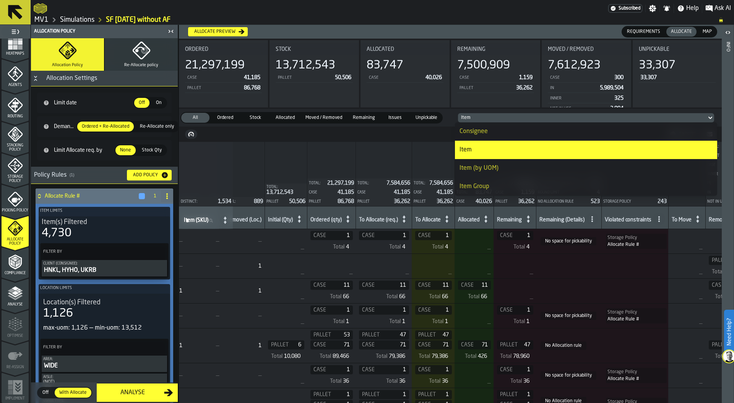
click at [566, 129] on div "Consignee" at bounding box center [586, 131] width 253 height 9
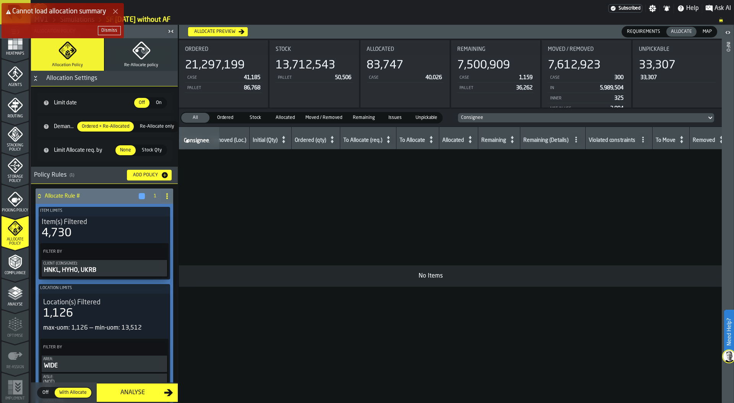
click at [114, 30] on div "Dismiss" at bounding box center [109, 30] width 16 height 5
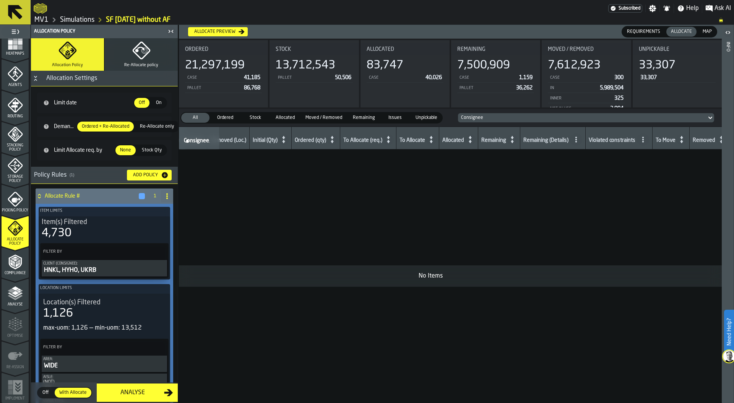
click at [478, 117] on div "Consignee" at bounding box center [582, 117] width 243 height 5
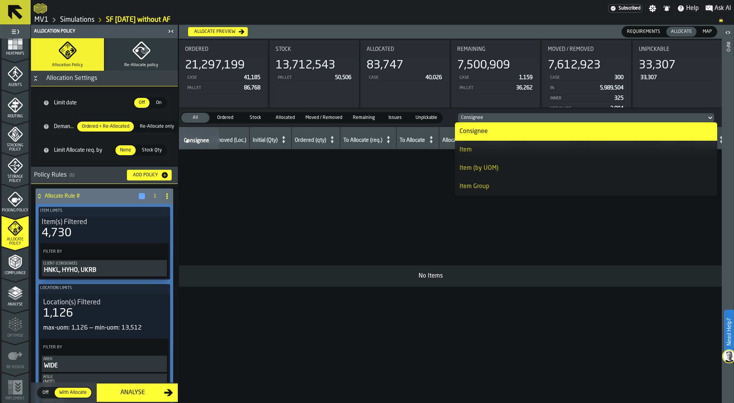
click at [485, 184] on div "Item Group" at bounding box center [586, 186] width 253 height 9
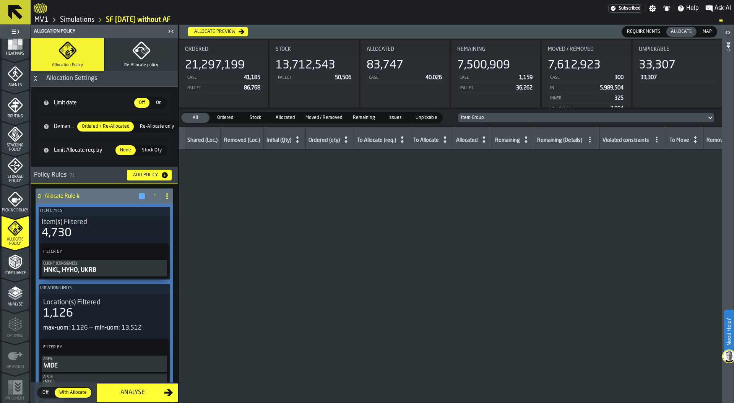
click at [703, 33] on span "Map" at bounding box center [707, 31] width 15 height 7
click at [686, 30] on span "Allocate" at bounding box center [681, 31] width 27 height 7
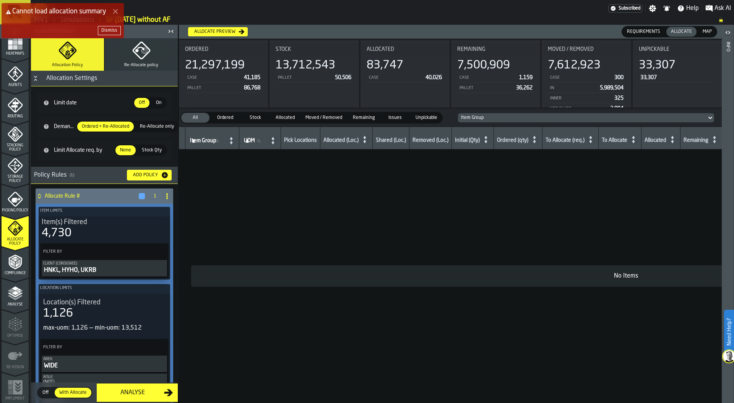
click at [490, 119] on div "Item Group" at bounding box center [582, 117] width 243 height 5
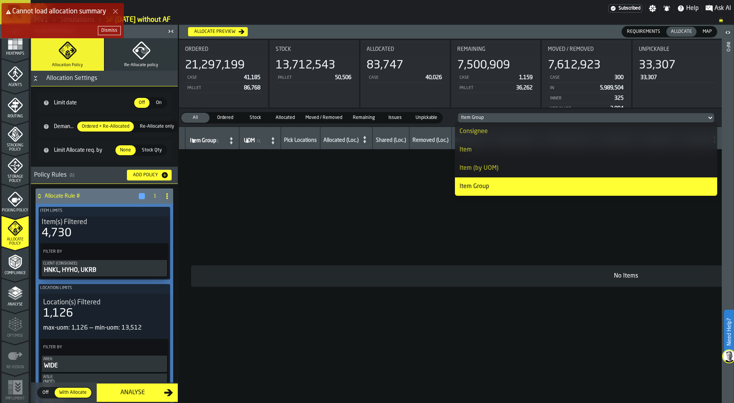
click at [494, 153] on div "Item" at bounding box center [586, 149] width 253 height 9
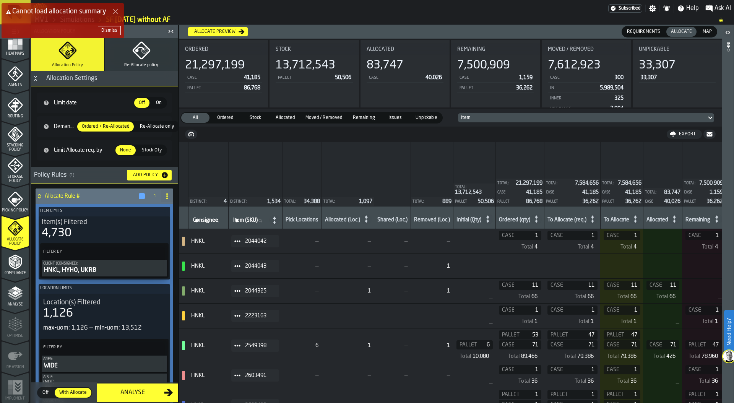
click at [512, 119] on div "Item" at bounding box center [582, 117] width 243 height 5
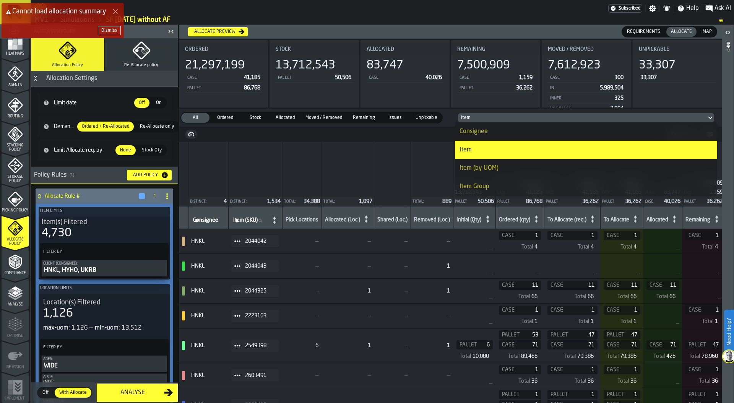
click at [474, 189] on div "Item Group" at bounding box center [586, 186] width 253 height 9
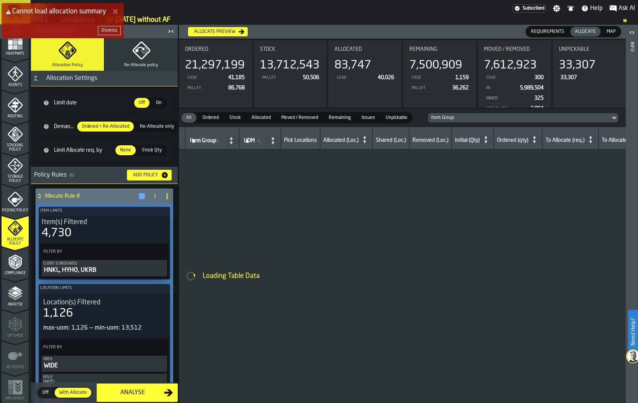
click at [104, 31] on div "Dismiss" at bounding box center [109, 30] width 16 height 5
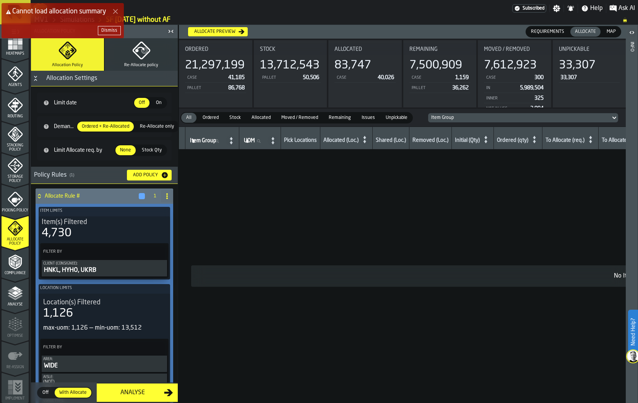
click at [18, 268] on icon "menu Compliance" at bounding box center [15, 261] width 15 height 15
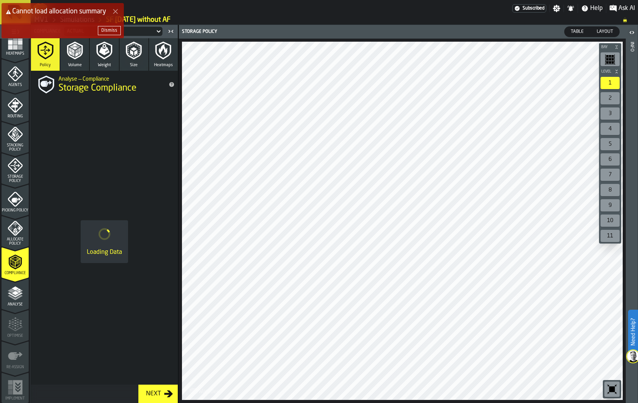
click at [20, 295] on polyline "menu Analyse" at bounding box center [15, 297] width 15 height 5
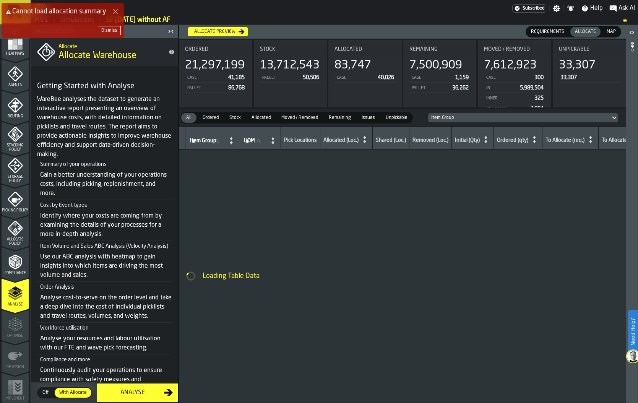
click at [137, 393] on div "Analyse" at bounding box center [132, 392] width 63 height 9
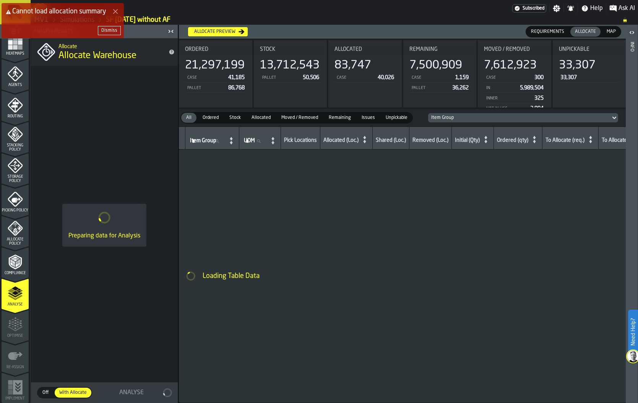
click at [106, 31] on div "Dismiss" at bounding box center [109, 30] width 16 height 5
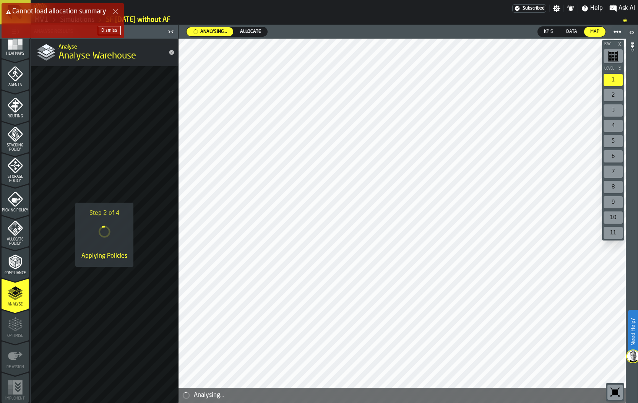
click at [107, 29] on div "Dismiss" at bounding box center [109, 30] width 16 height 5
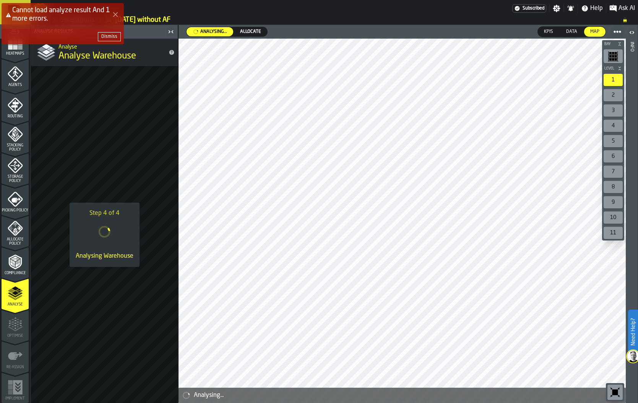
click at [106, 36] on div "Dismiss" at bounding box center [109, 36] width 16 height 5
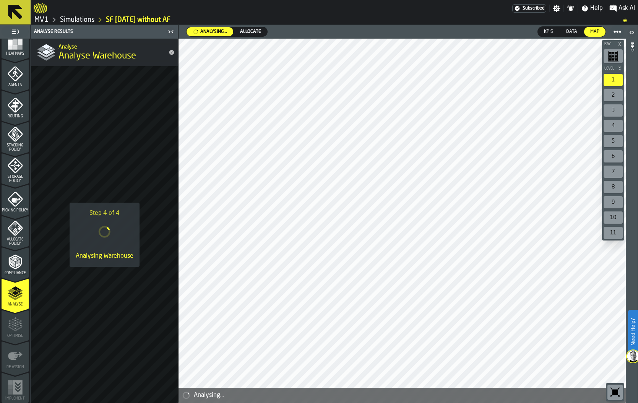
click at [87, 21] on link "Simulations" at bounding box center [77, 20] width 34 height 8
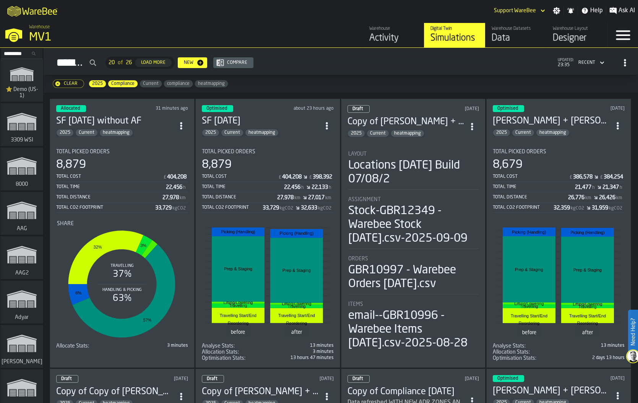
click at [286, 195] on div "27,978" at bounding box center [285, 198] width 16 height 6
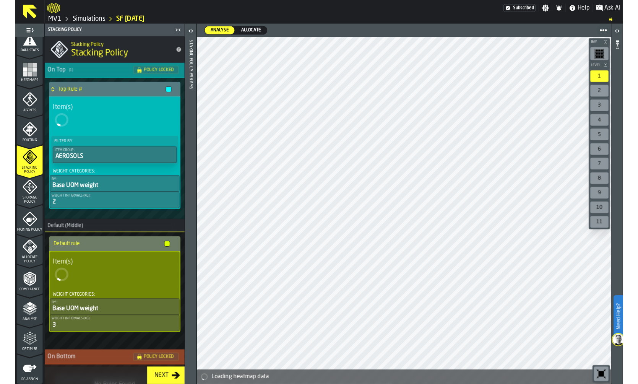
scroll to position [200, 0]
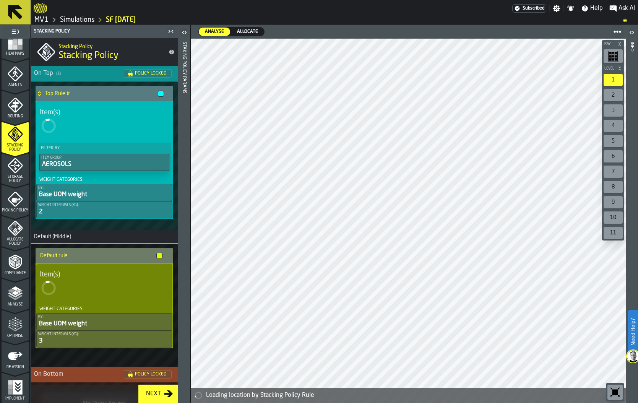
click at [9, 325] on icon "menu Optimise" at bounding box center [15, 324] width 15 height 15
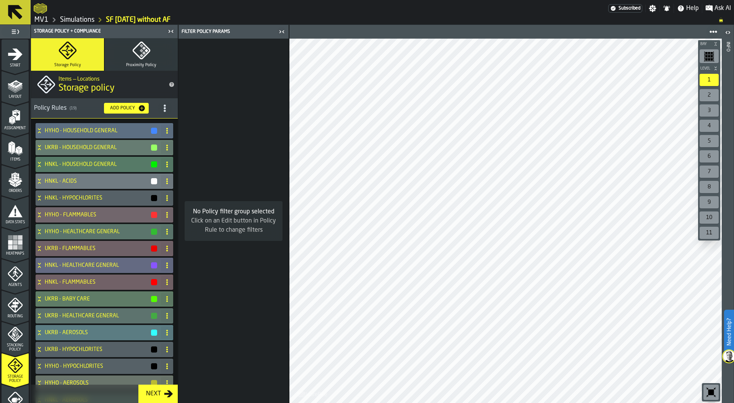
scroll to position [121, 0]
